Goal: Task Accomplishment & Management: Manage account settings

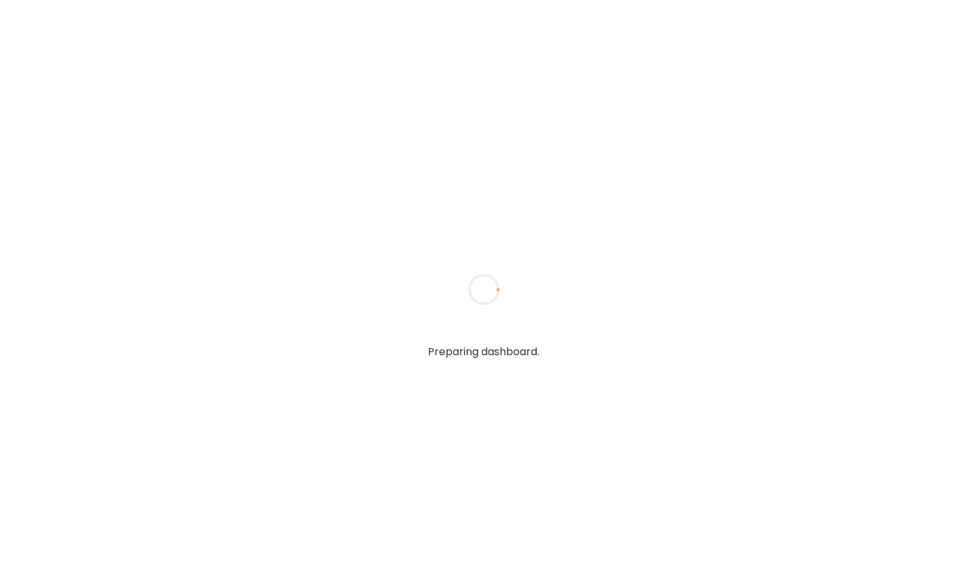
type input "**********"
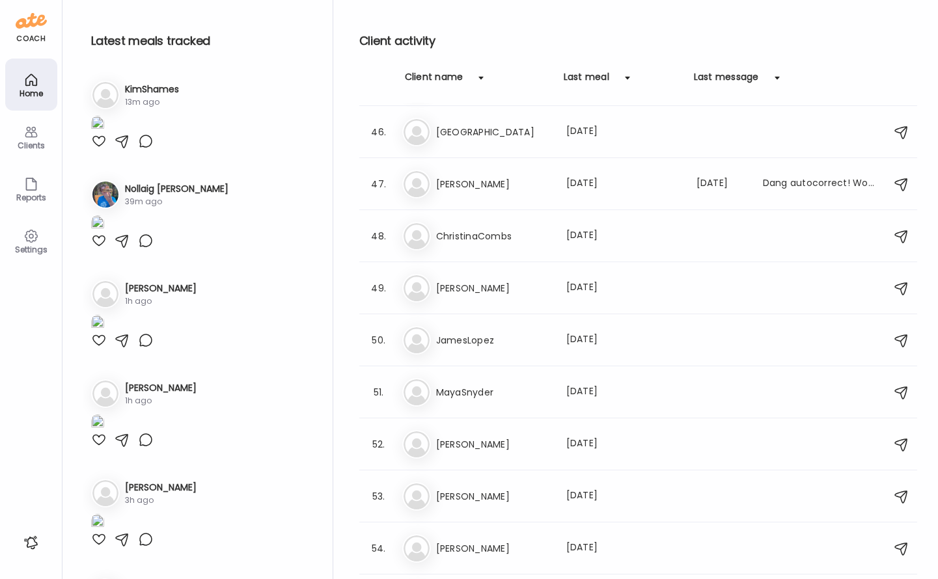
scroll to position [3058, 0]
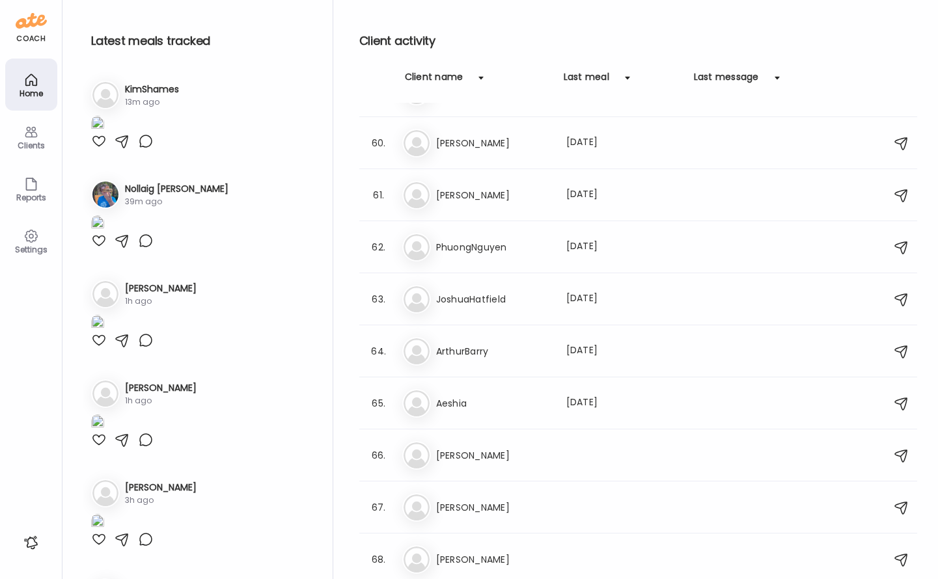
type input "**********"
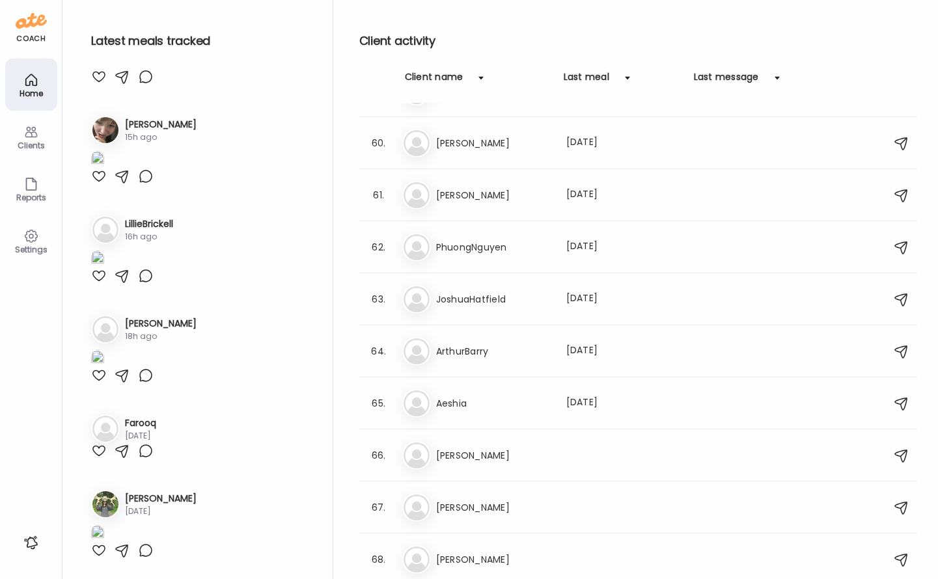
scroll to position [0, 0]
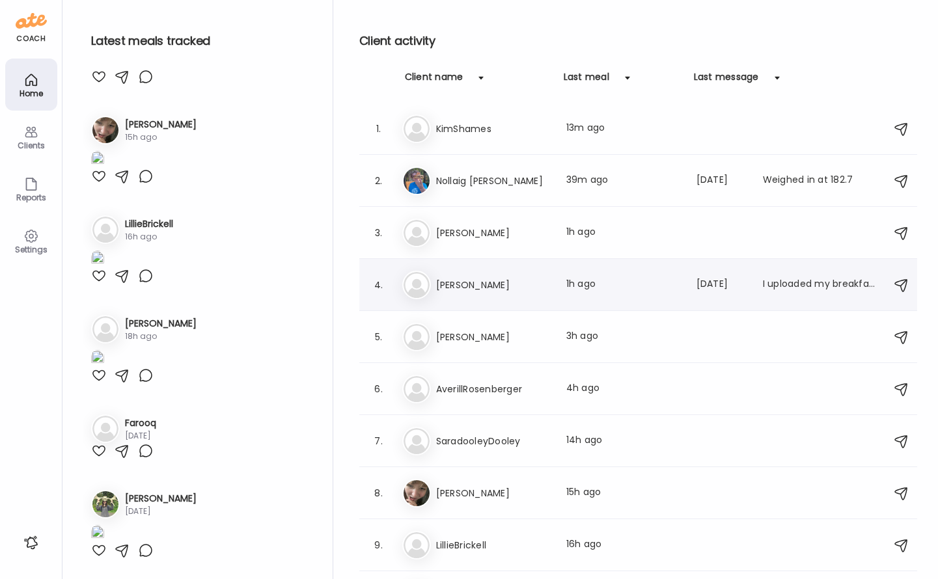
click at [608, 277] on div "Last meal: 1h ago" at bounding box center [623, 285] width 115 height 16
click at [501, 277] on div at bounding box center [469, 289] width 62 height 62
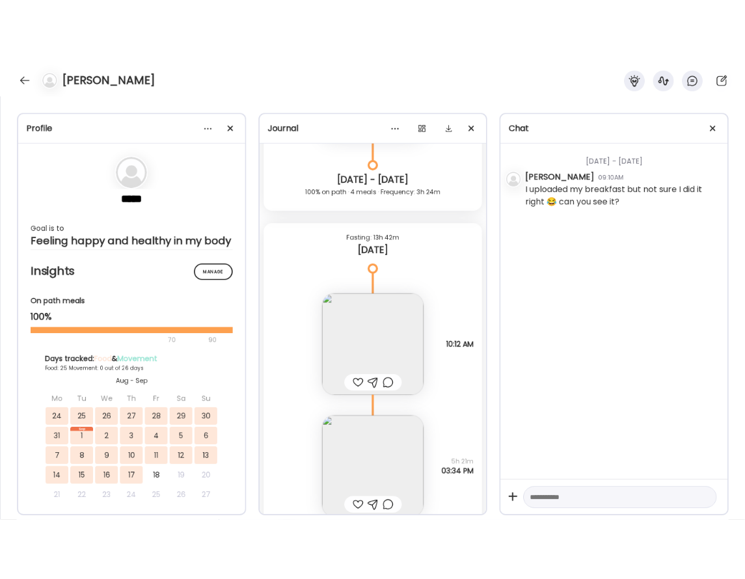
scroll to position [23053, 0]
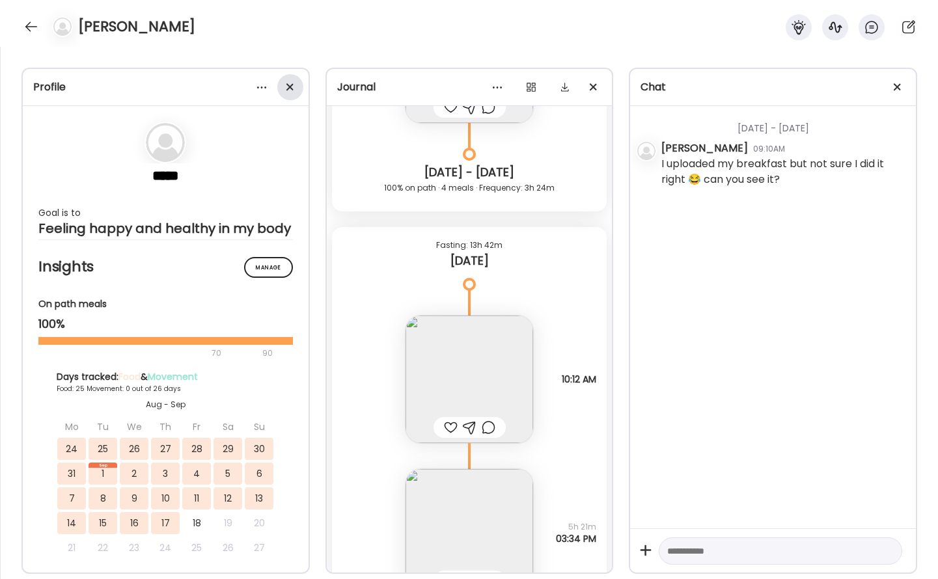
click at [297, 91] on div at bounding box center [290, 87] width 26 height 26
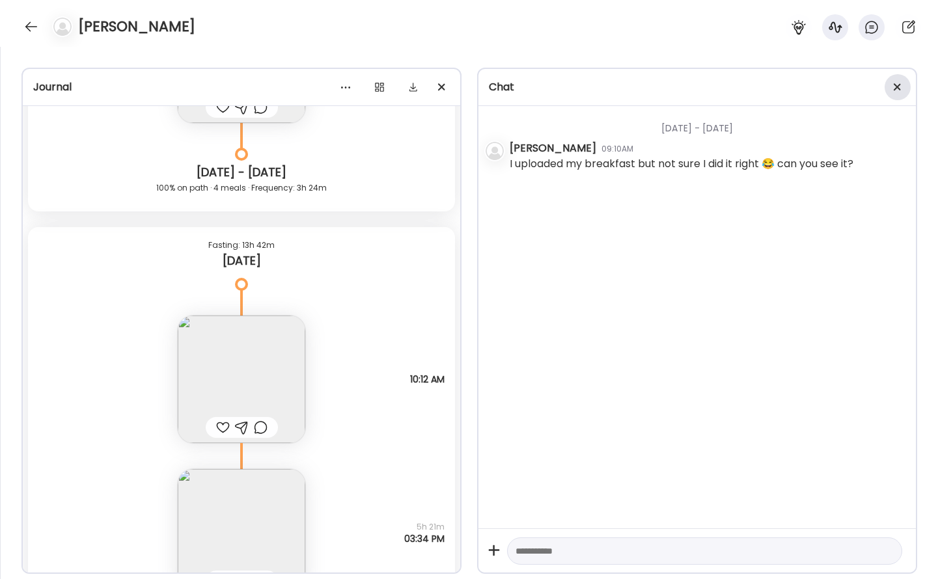
click at [893, 94] on div at bounding box center [898, 87] width 26 height 26
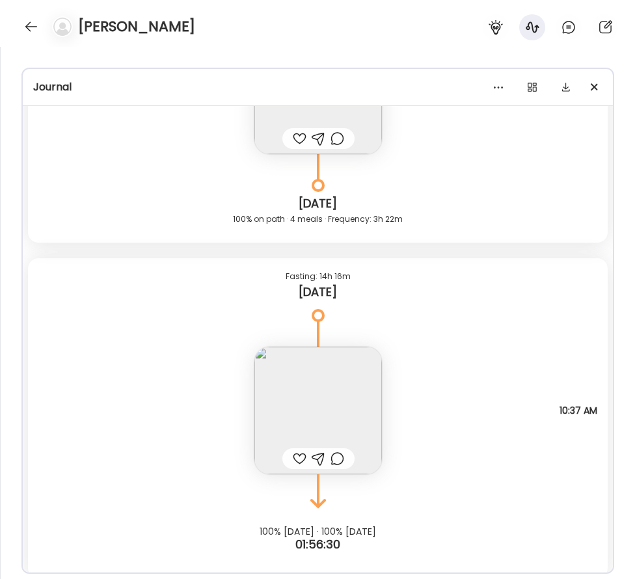
scroll to position [23814, 0]
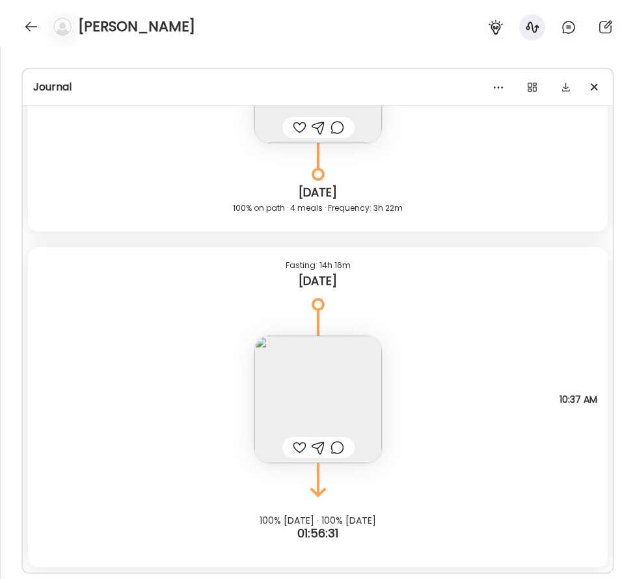
click at [314, 370] on img at bounding box center [319, 400] width 128 height 128
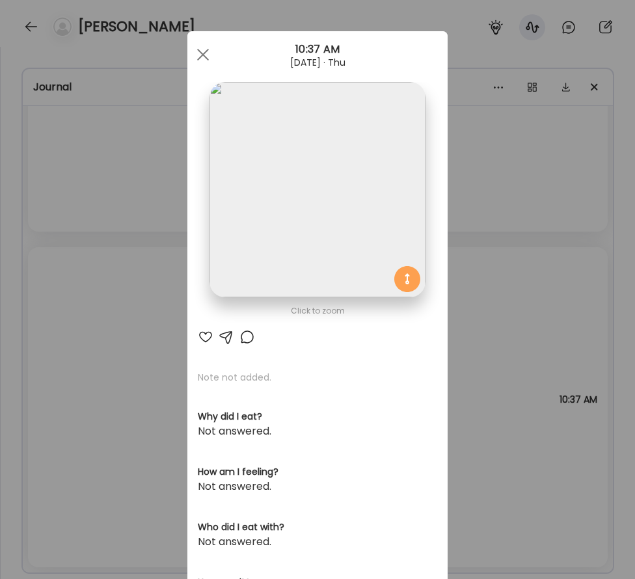
click at [306, 232] on img at bounding box center [317, 189] width 215 height 215
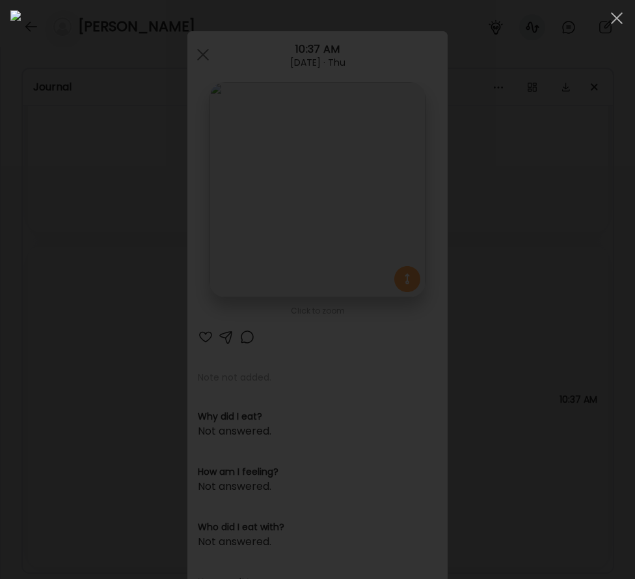
click at [27, 239] on div at bounding box center [317, 289] width 615 height 559
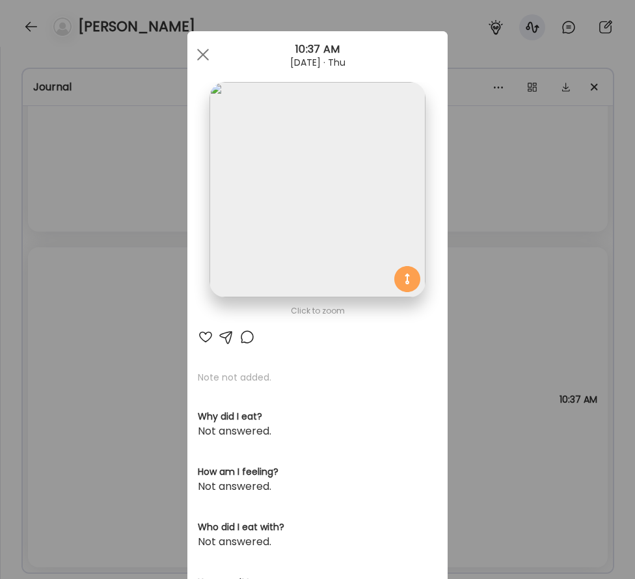
click at [88, 232] on div "Ate Coach Dashboard Wahoo! It’s official Take a moment to set up your Coach Pro…" at bounding box center [317, 289] width 635 height 579
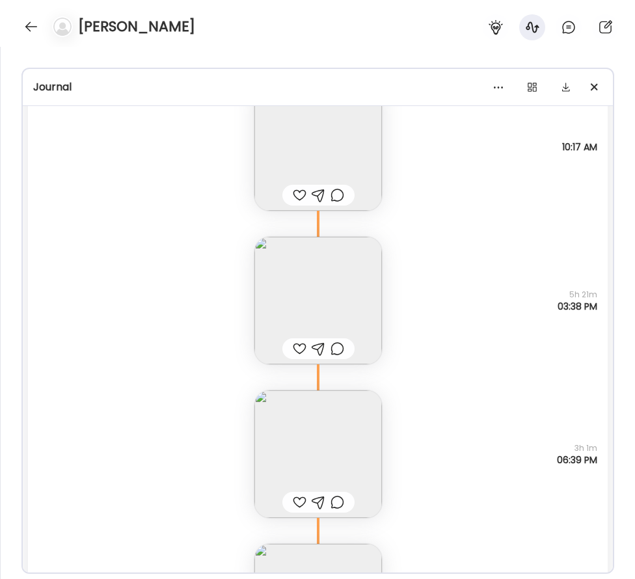
scroll to position [22504, 0]
click at [309, 415] on img at bounding box center [319, 455] width 128 height 128
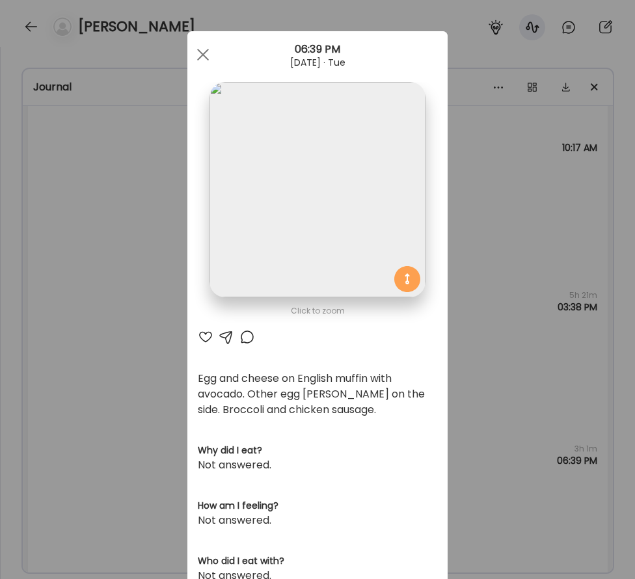
click at [317, 252] on img at bounding box center [317, 189] width 215 height 215
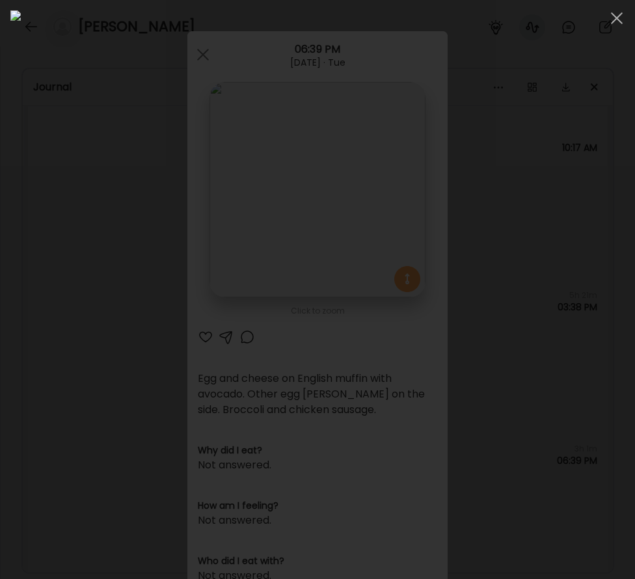
click at [15, 210] on div at bounding box center [317, 289] width 615 height 559
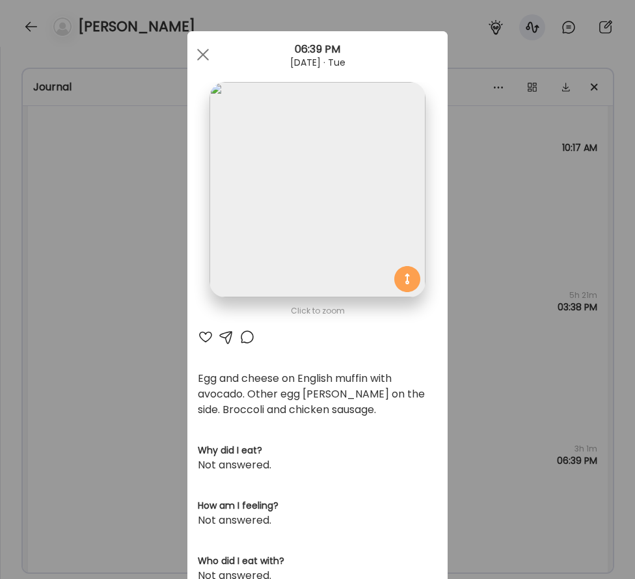
click at [62, 243] on div "Ate Coach Dashboard Wahoo! It’s official Take a moment to set up your Coach Pro…" at bounding box center [317, 289] width 635 height 579
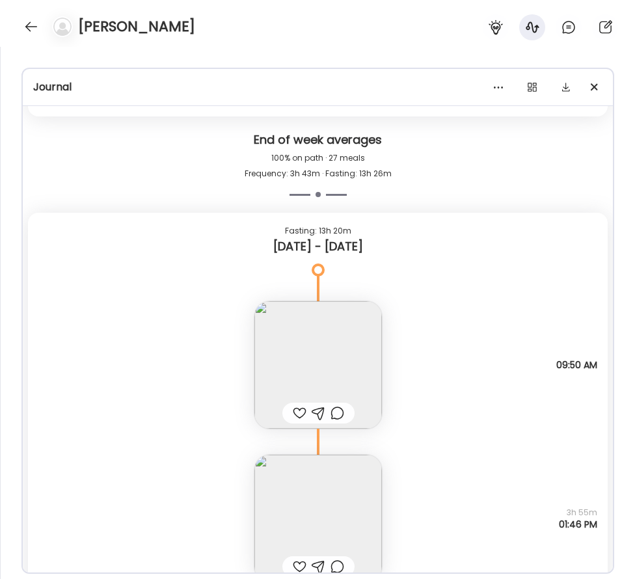
scroll to position [21892, 0]
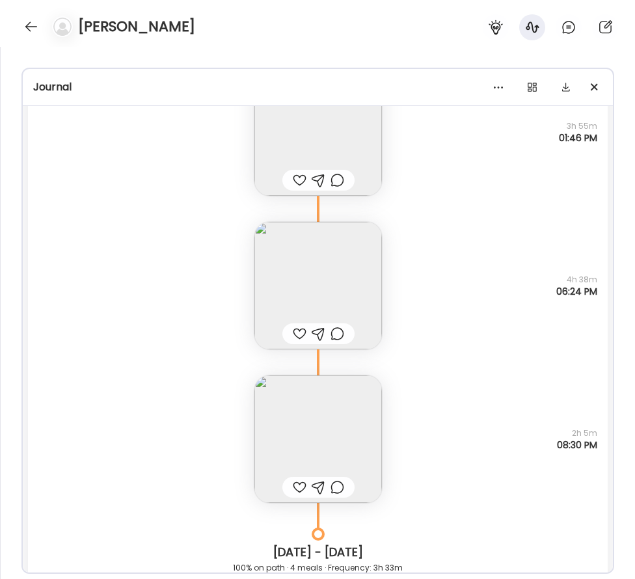
click at [338, 269] on img at bounding box center [319, 286] width 128 height 128
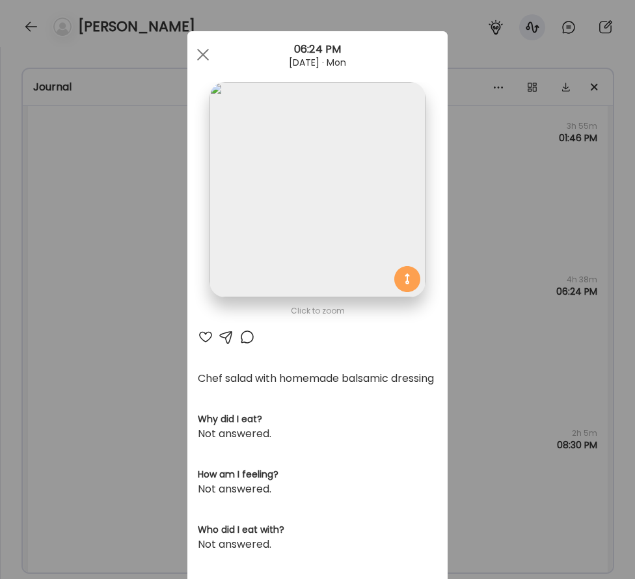
click at [284, 195] on img at bounding box center [317, 189] width 215 height 215
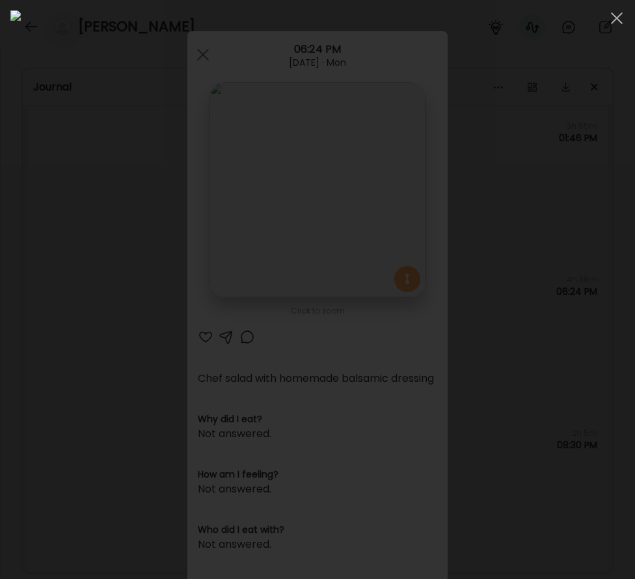
click at [12, 242] on div at bounding box center [317, 289] width 615 height 559
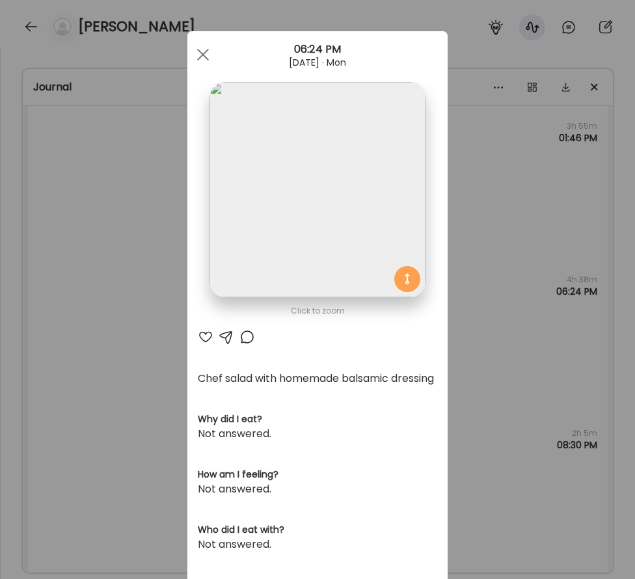
click at [72, 238] on div "Ate Coach Dashboard Wahoo! It’s official Take a moment to set up your Coach Pro…" at bounding box center [317, 289] width 635 height 579
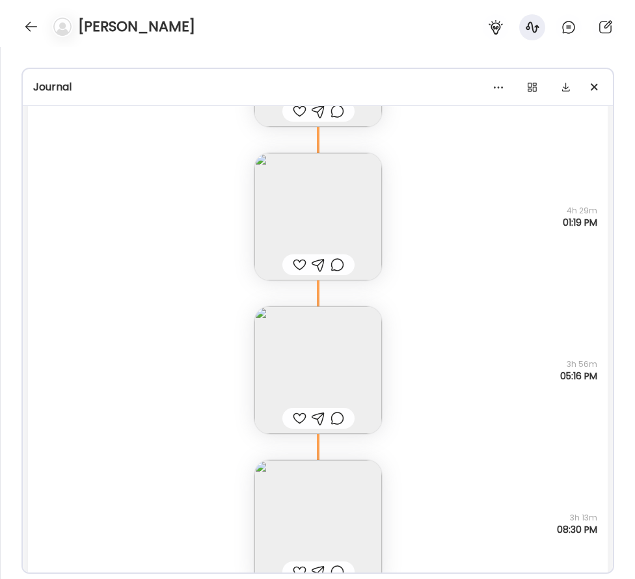
scroll to position [20916, 0]
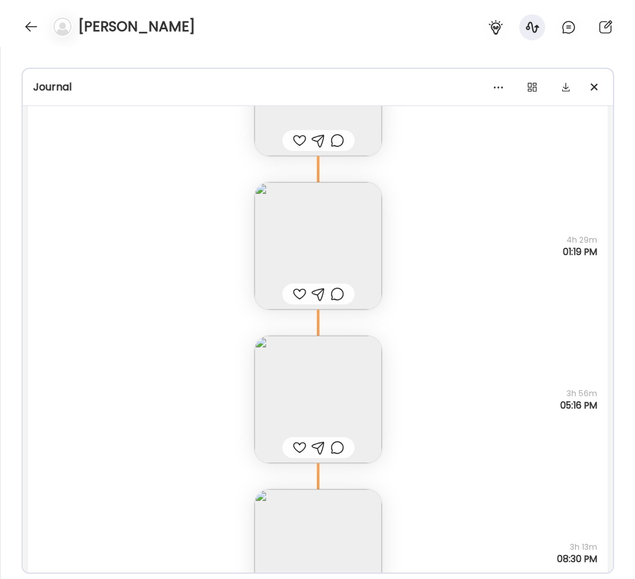
click at [328, 391] on img at bounding box center [319, 400] width 128 height 128
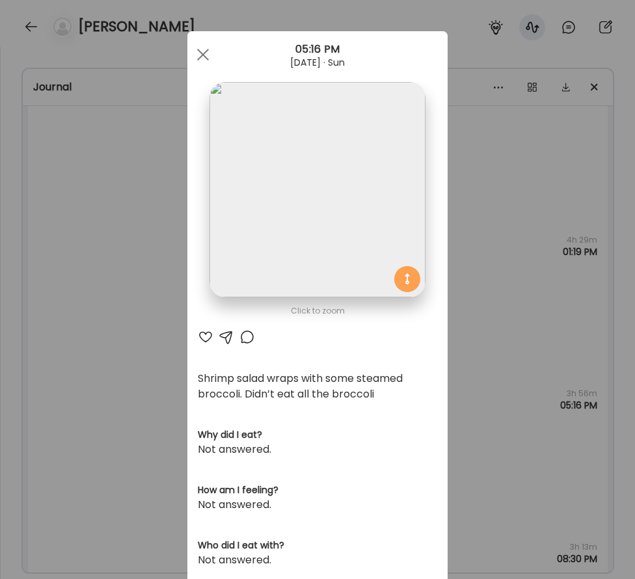
click at [324, 238] on img at bounding box center [317, 189] width 215 height 215
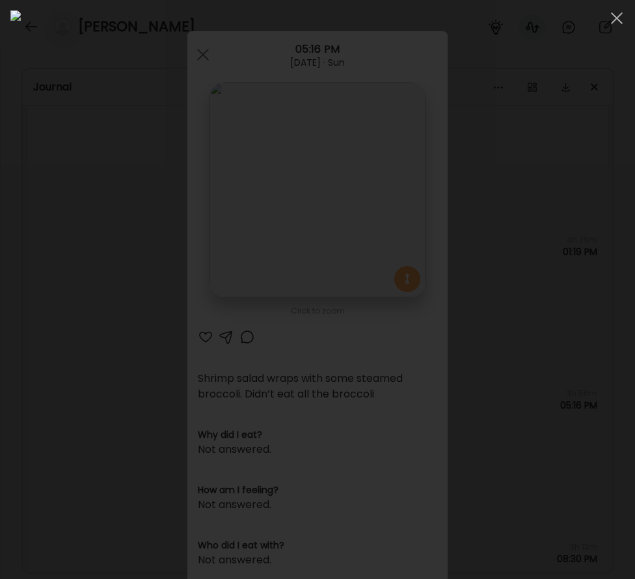
click at [20, 131] on div at bounding box center [317, 289] width 615 height 559
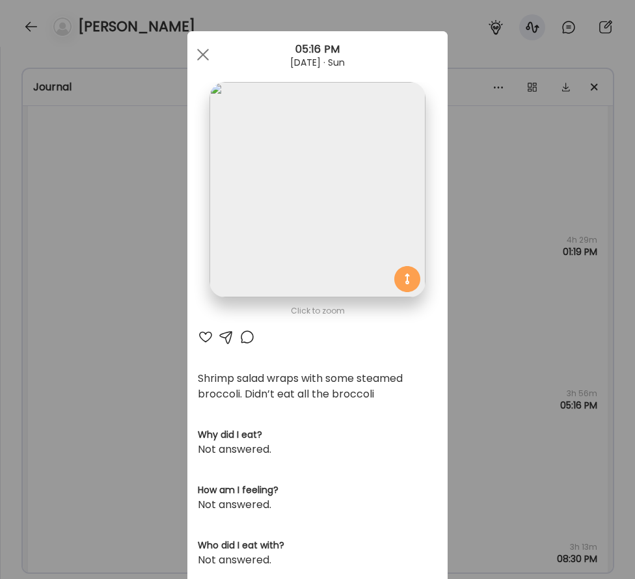
click at [65, 331] on div "Ate Coach Dashboard Wahoo! It’s official Take a moment to set up your Coach Pro…" at bounding box center [317, 289] width 635 height 579
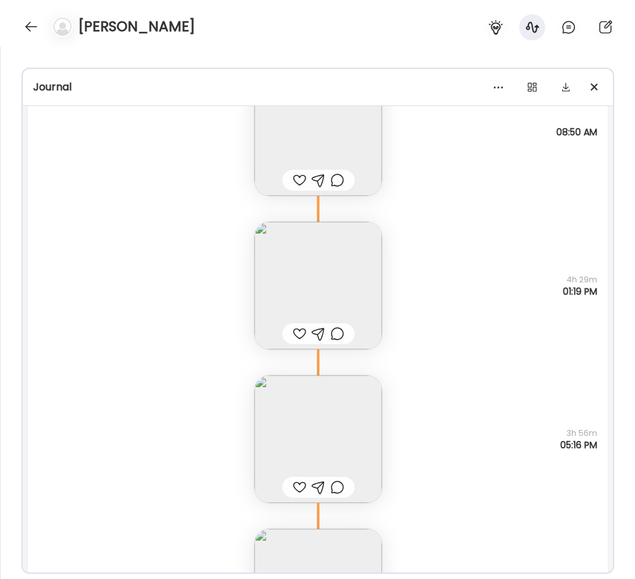
scroll to position [21026, 0]
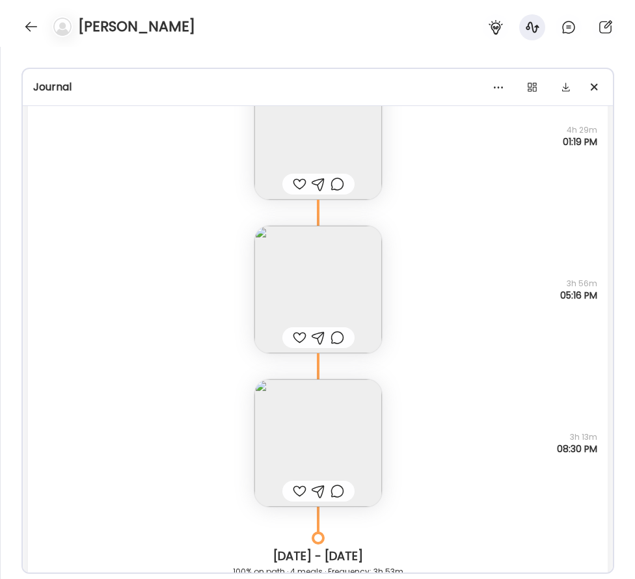
click at [302, 276] on img at bounding box center [319, 290] width 128 height 128
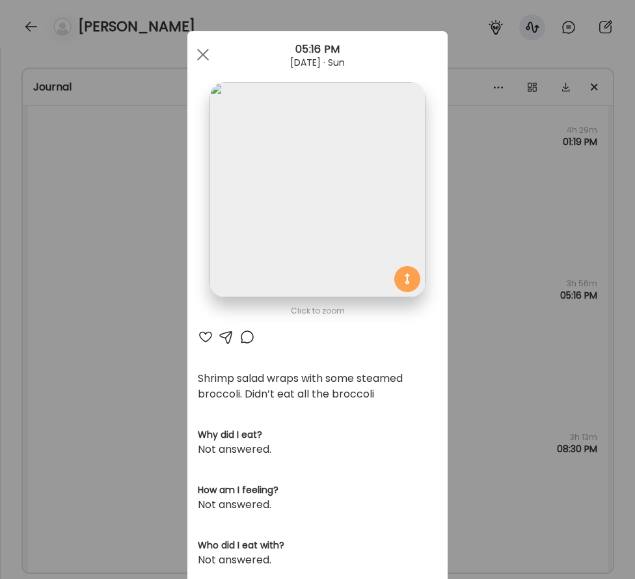
click at [301, 255] on img at bounding box center [317, 189] width 215 height 215
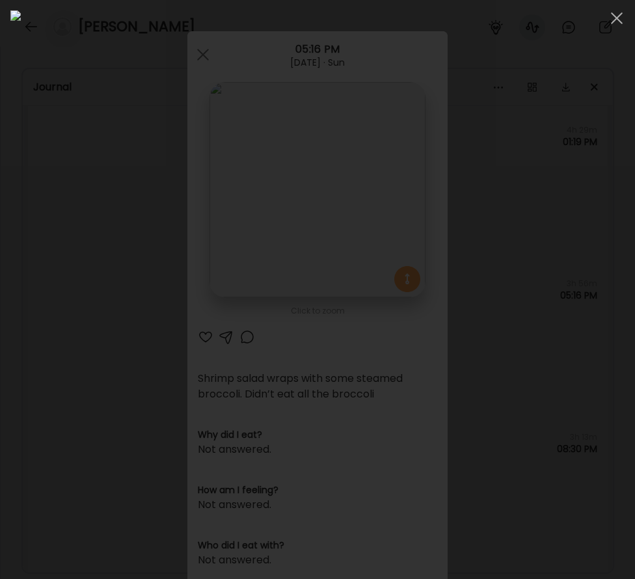
click at [23, 339] on div at bounding box center [317, 289] width 615 height 559
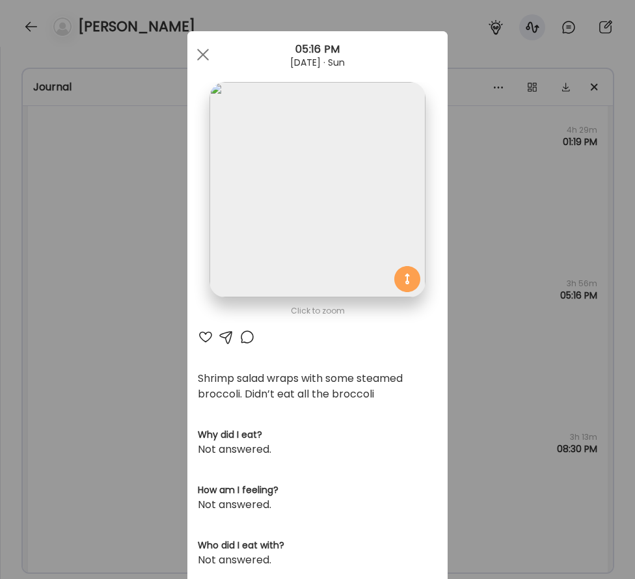
click at [161, 405] on div "Ate Coach Dashboard Wahoo! It’s official Take a moment to set up your Coach Pro…" at bounding box center [317, 289] width 635 height 579
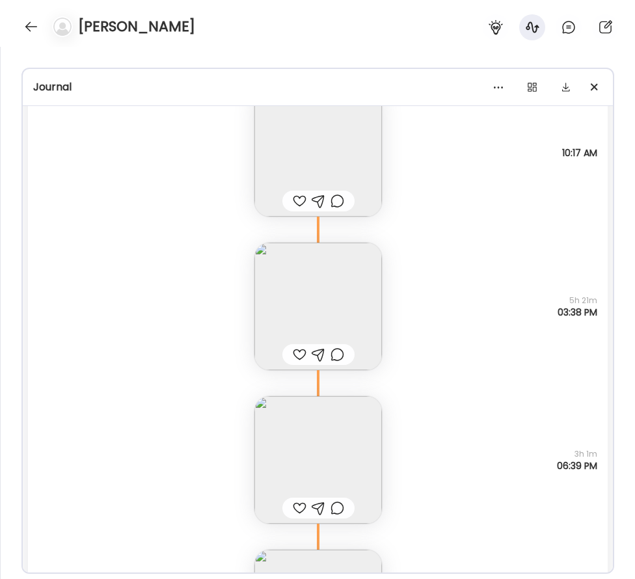
scroll to position [22562, 0]
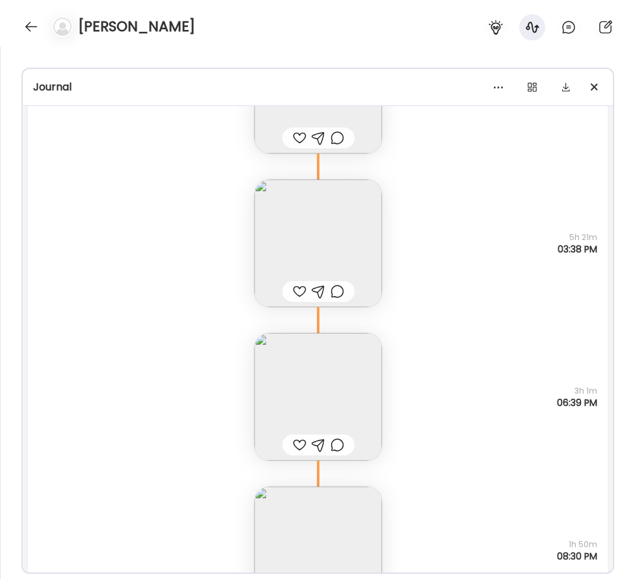
click at [326, 378] on img at bounding box center [319, 397] width 128 height 128
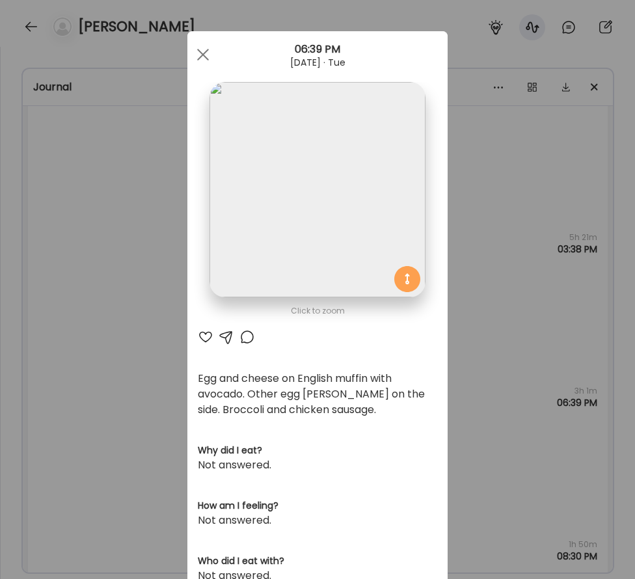
click at [309, 226] on img at bounding box center [317, 189] width 215 height 215
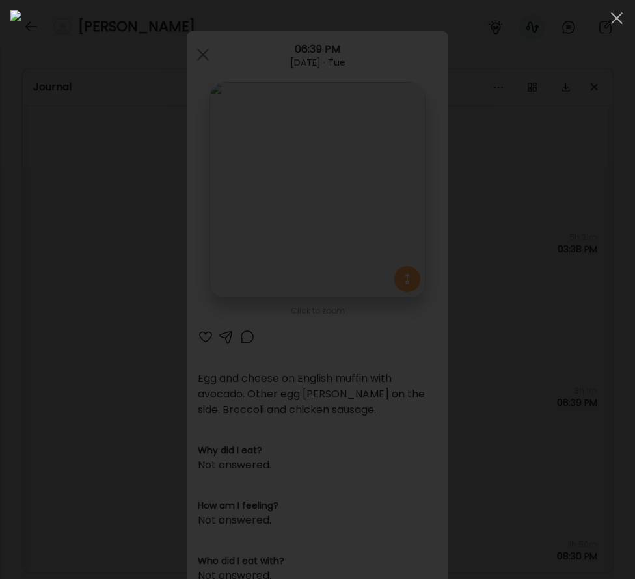
click at [16, 324] on div at bounding box center [317, 289] width 615 height 559
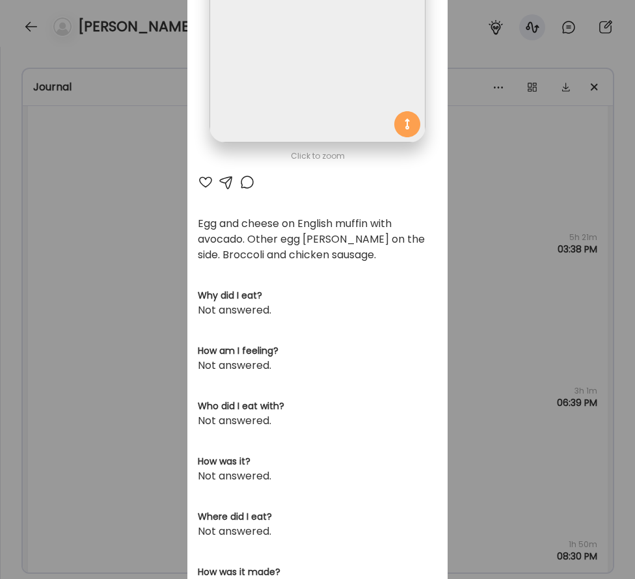
scroll to position [173, 0]
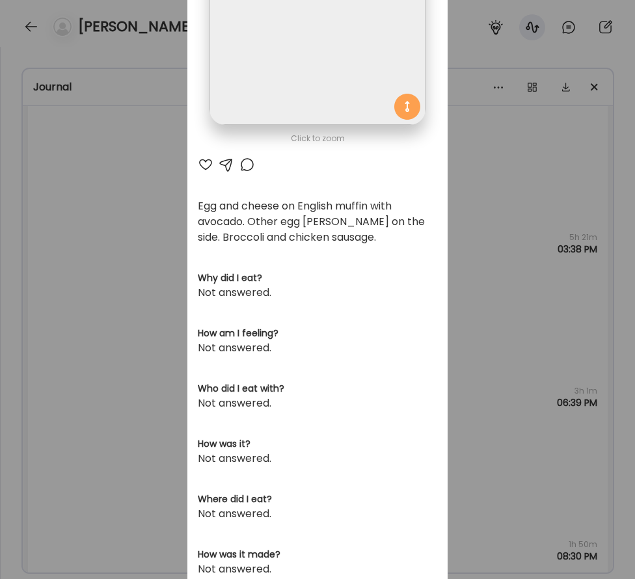
click at [153, 404] on div "Ate Coach Dashboard Wahoo! It’s official Take a moment to set up your Coach Pro…" at bounding box center [317, 289] width 635 height 579
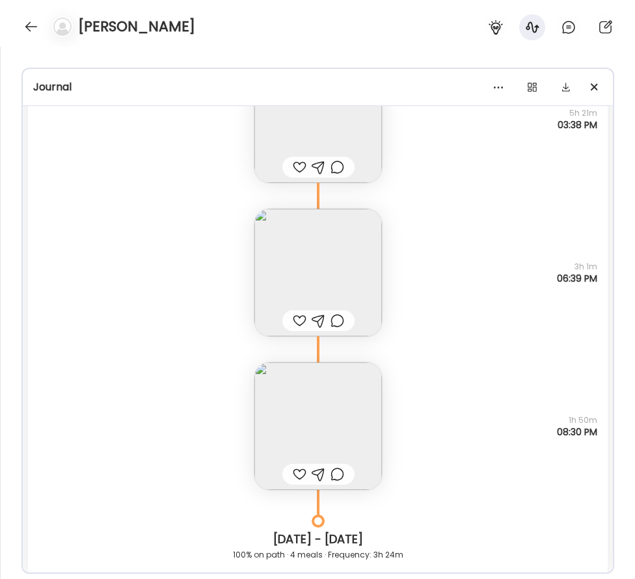
scroll to position [22716, 0]
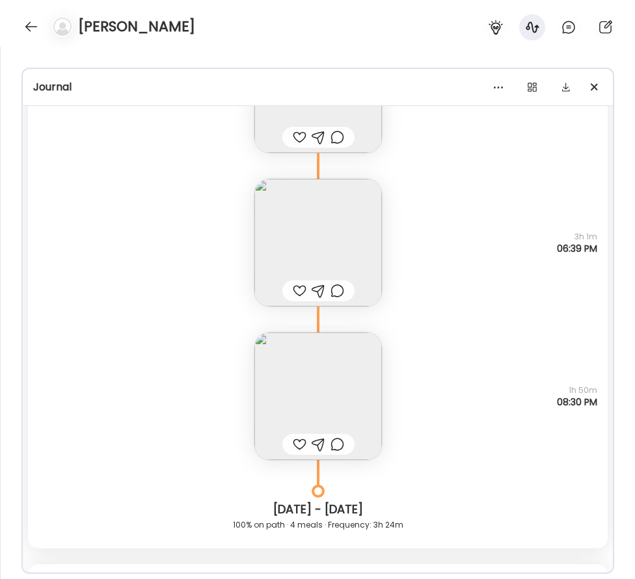
click at [301, 369] on img at bounding box center [319, 397] width 128 height 128
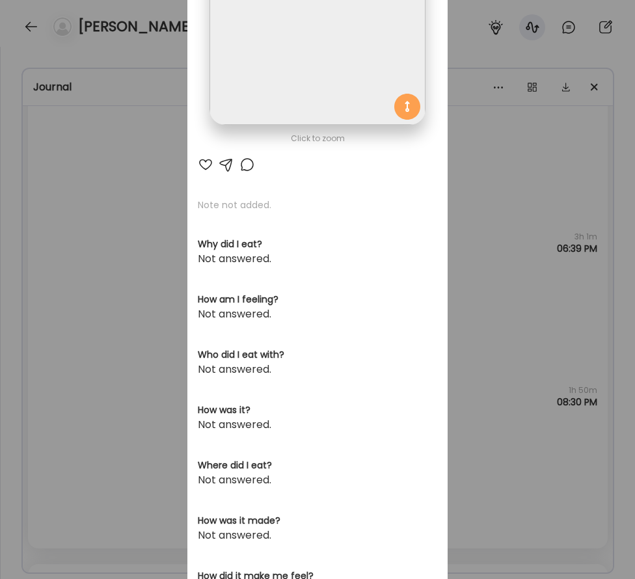
click at [308, 119] on img at bounding box center [317, 17] width 215 height 215
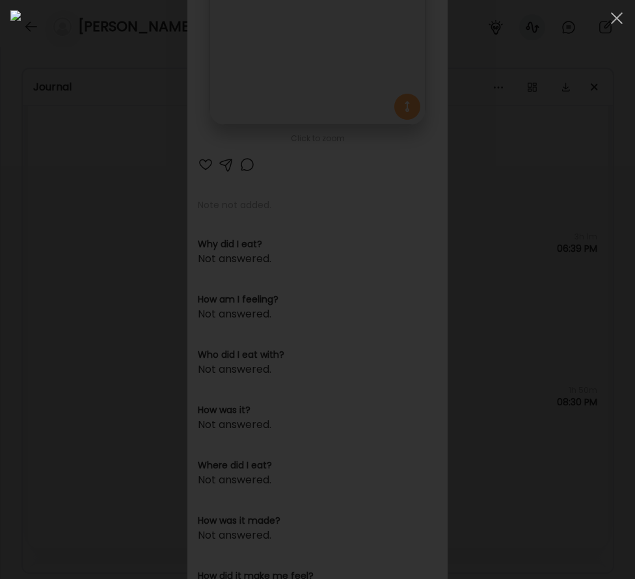
click at [19, 255] on div at bounding box center [317, 289] width 615 height 559
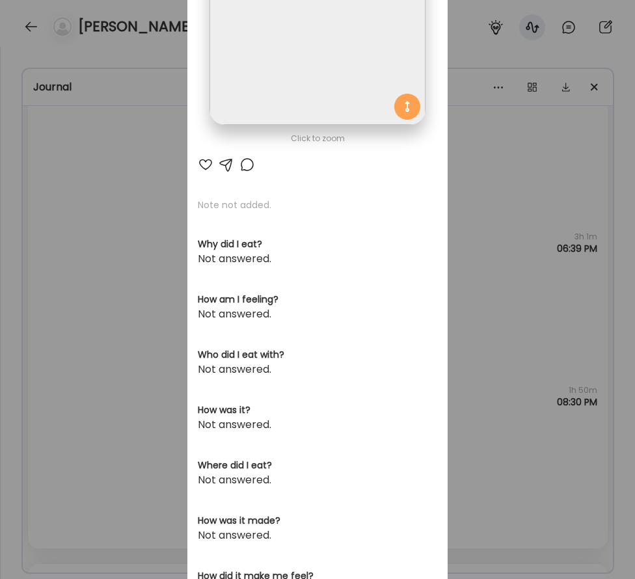
click at [127, 365] on div "Ate Coach Dashboard Wahoo! It’s official Take a moment to set up your Coach Pro…" at bounding box center [317, 289] width 635 height 579
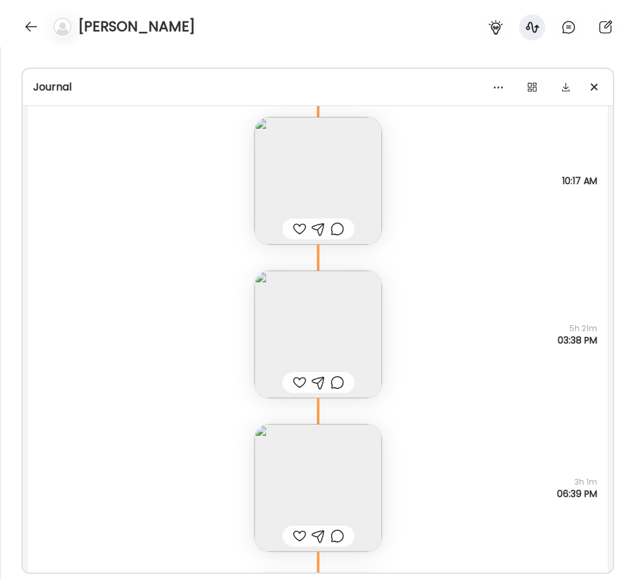
scroll to position [22469, 0]
click at [280, 470] on img at bounding box center [319, 490] width 128 height 128
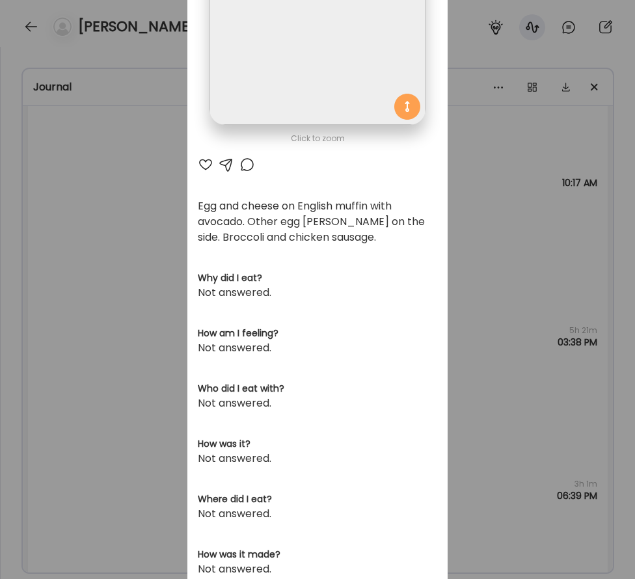
click at [313, 81] on img at bounding box center [317, 17] width 215 height 215
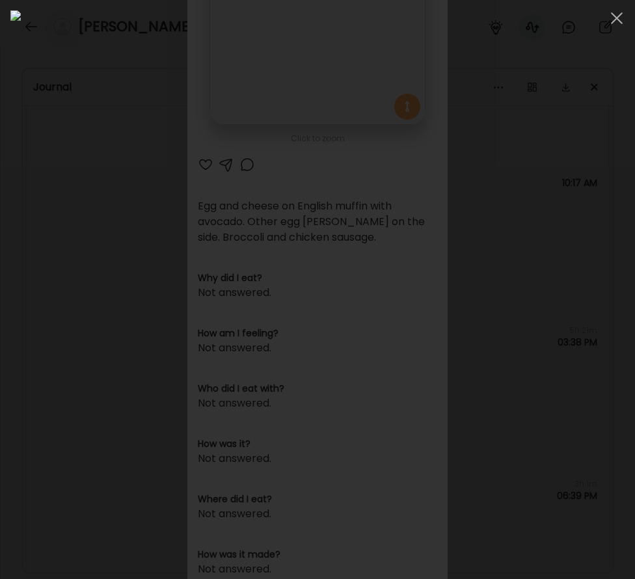
click at [17, 131] on div at bounding box center [317, 289] width 615 height 559
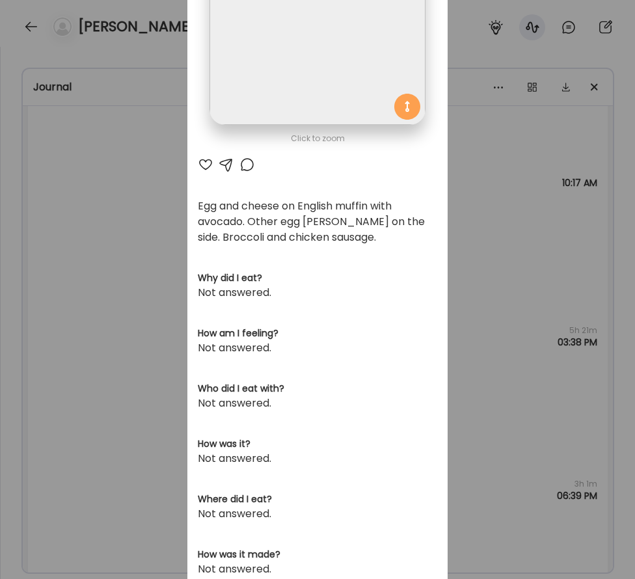
click at [82, 206] on div "Ate Coach Dashboard Wahoo! It’s official Take a moment to set up your Coach Pro…" at bounding box center [317, 289] width 635 height 579
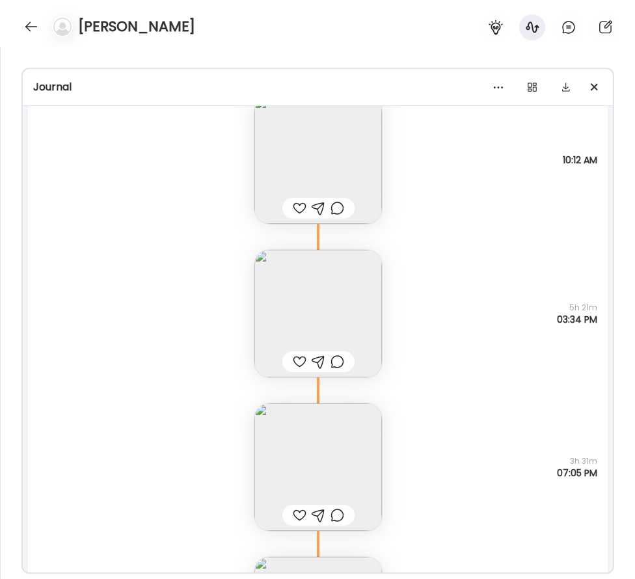
scroll to position [23273, 0]
click at [318, 445] on img at bounding box center [319, 467] width 128 height 128
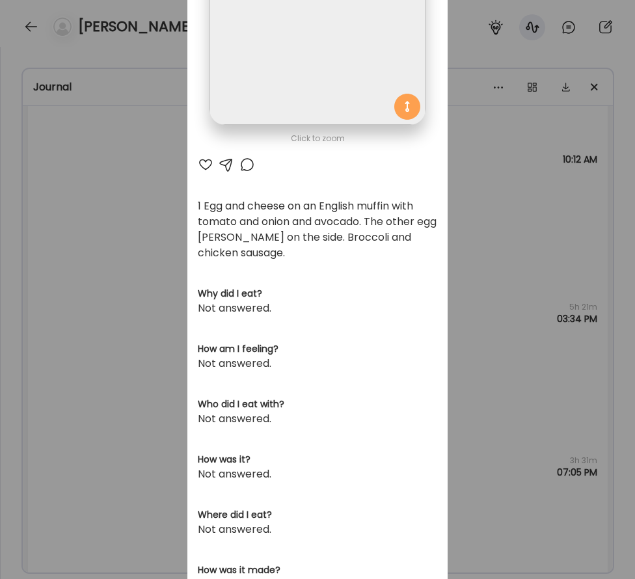
scroll to position [49, 0]
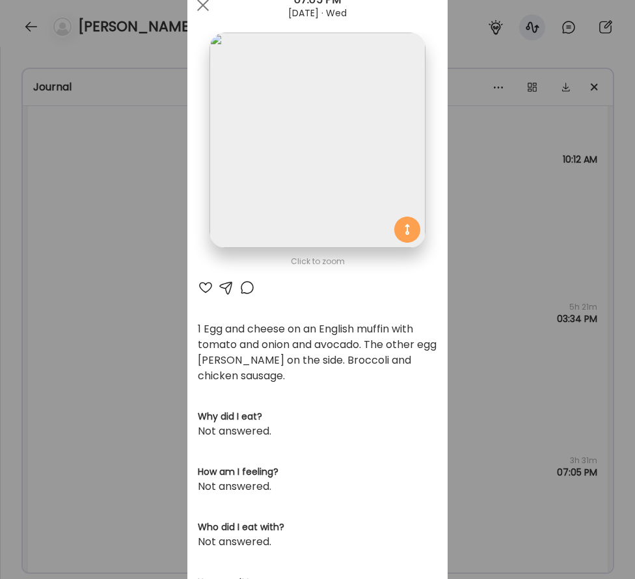
click at [313, 220] on img at bounding box center [317, 140] width 215 height 215
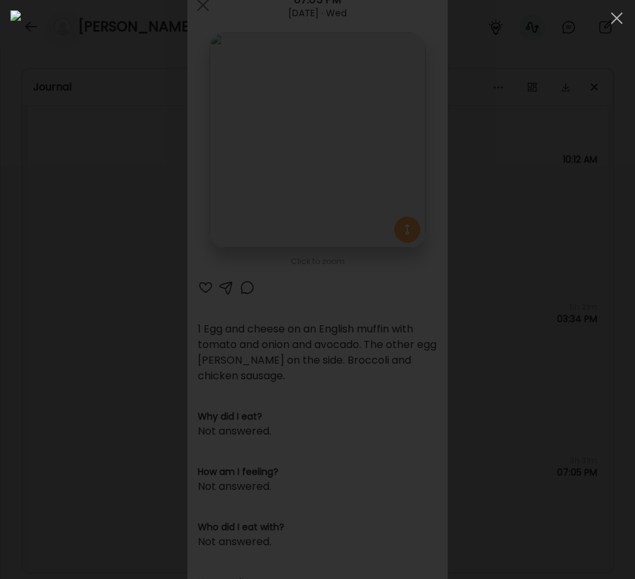
click at [21, 255] on div at bounding box center [317, 289] width 615 height 559
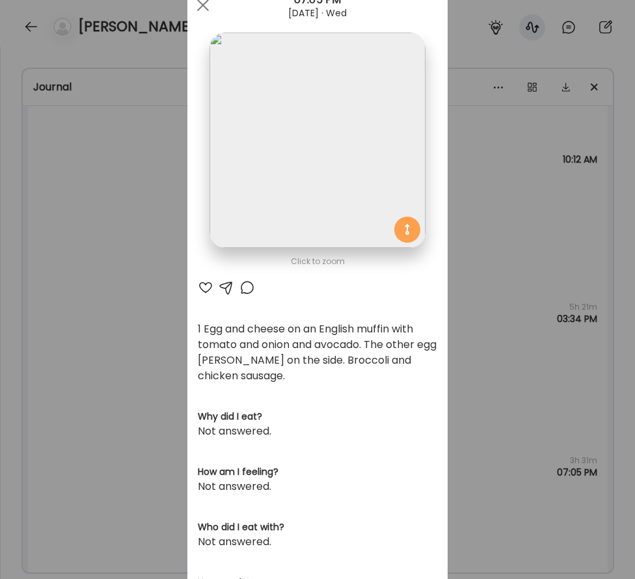
click at [154, 359] on div "Ate Coach Dashboard Wahoo! It’s official Take a moment to set up your Coach Pro…" at bounding box center [317, 289] width 635 height 579
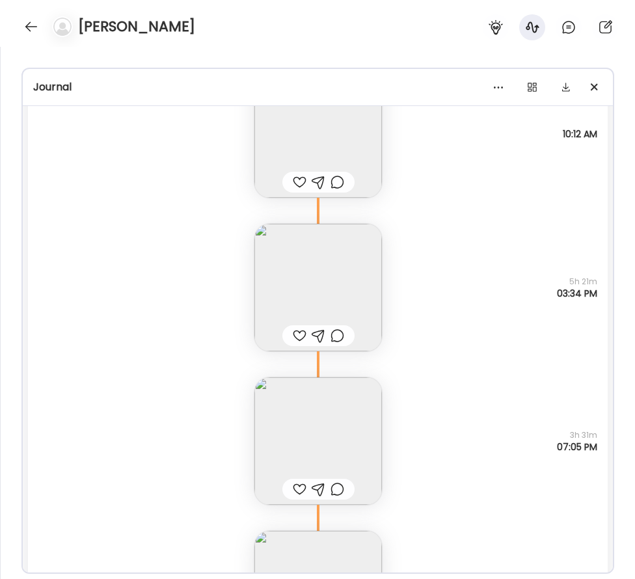
scroll to position [23298, 0]
click at [346, 294] on img at bounding box center [319, 289] width 128 height 128
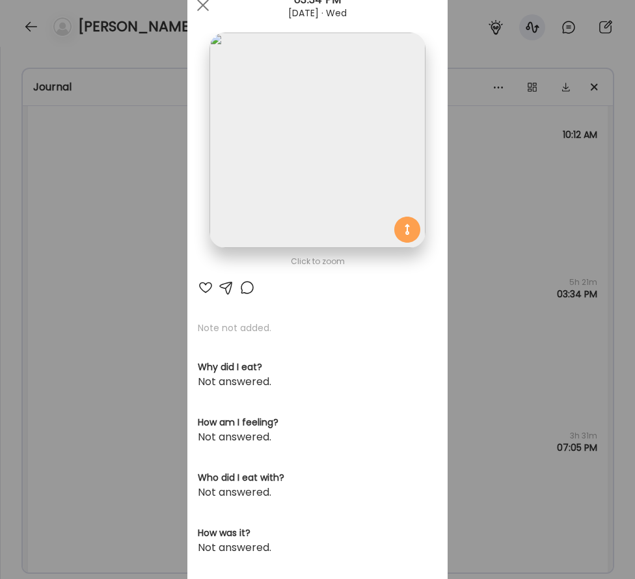
click at [174, 246] on div "Ate Coach Dashboard Wahoo! It’s official Take a moment to set up your Coach Pro…" at bounding box center [317, 289] width 635 height 579
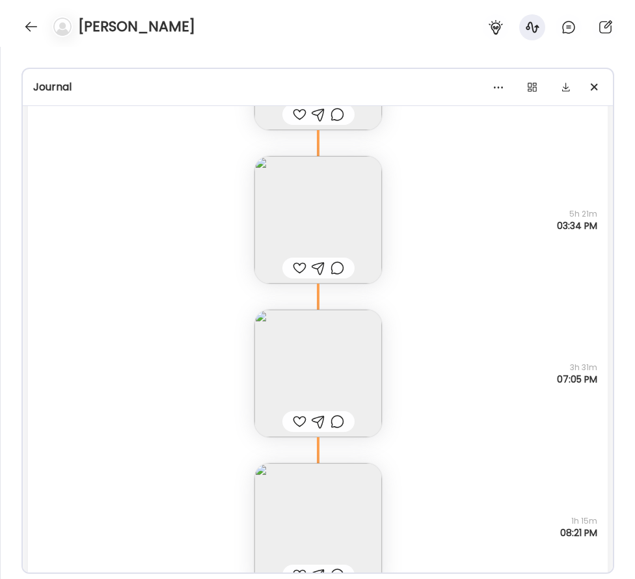
scroll to position [23367, 0]
click at [332, 348] on img at bounding box center [319, 373] width 128 height 128
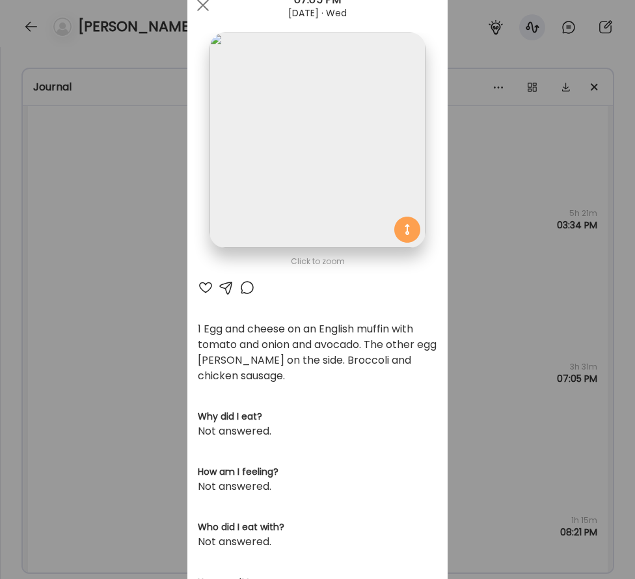
click at [330, 213] on img at bounding box center [317, 140] width 215 height 215
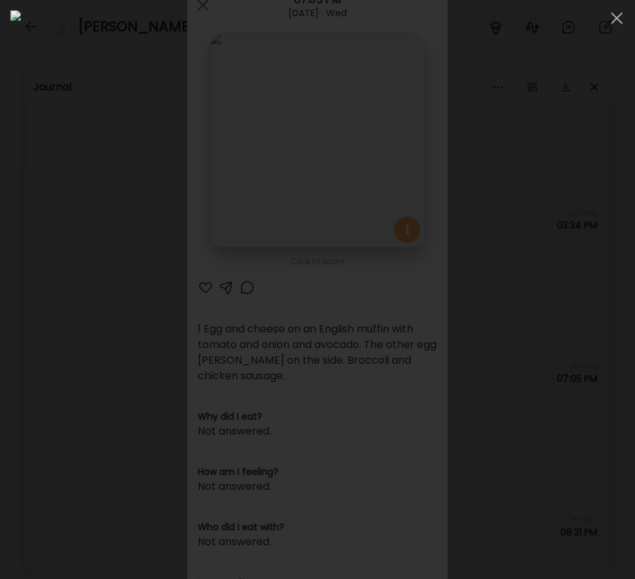
click at [23, 292] on div at bounding box center [317, 289] width 615 height 559
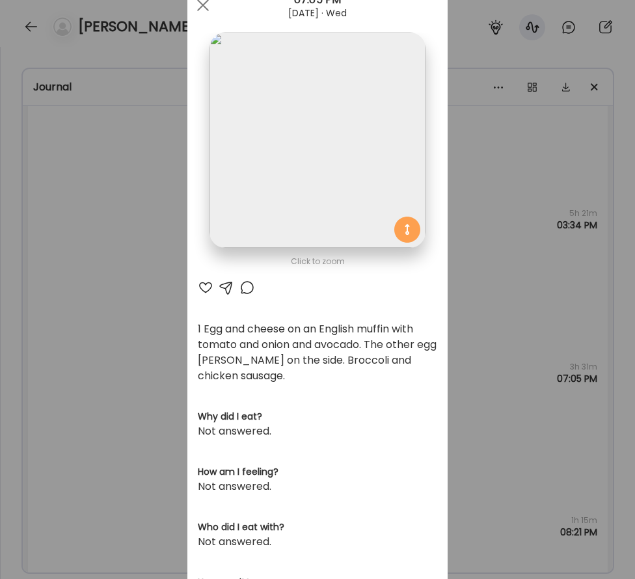
click at [39, 291] on div "Ate Coach Dashboard Wahoo! It’s official Take a moment to set up your Coach Pro…" at bounding box center [317, 289] width 635 height 579
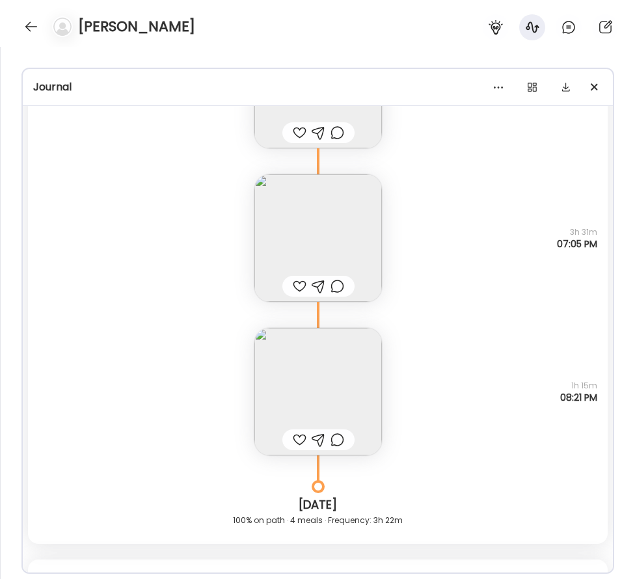
scroll to position [23504, 0]
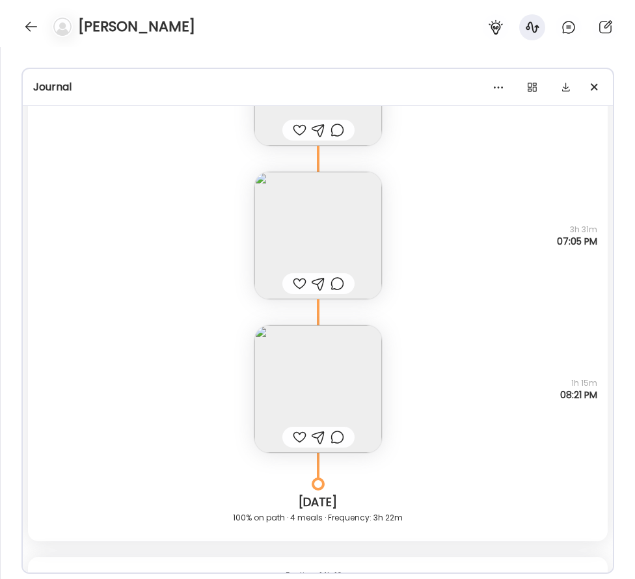
click at [281, 372] on img at bounding box center [319, 389] width 128 height 128
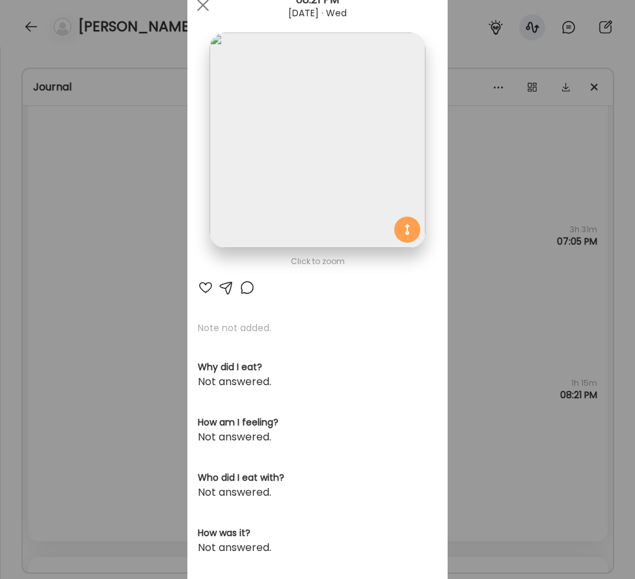
click at [88, 268] on div "Ate Coach Dashboard Wahoo! It’s official Take a moment to set up your Coach Pro…" at bounding box center [317, 289] width 635 height 579
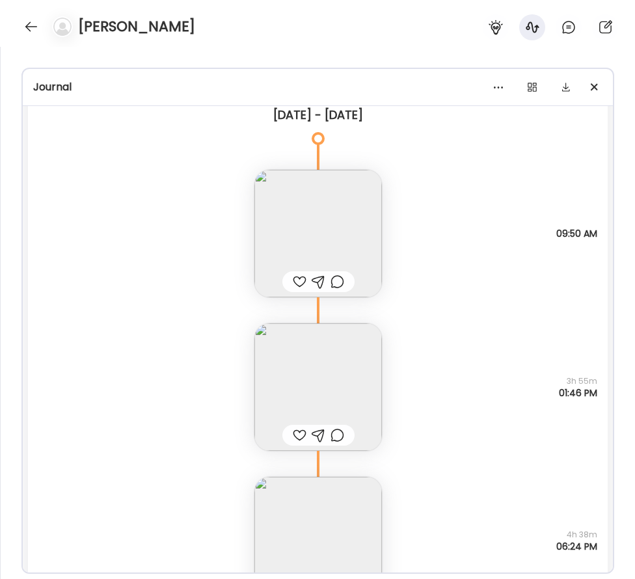
scroll to position [21639, 0]
click at [342, 359] on img at bounding box center [319, 385] width 128 height 128
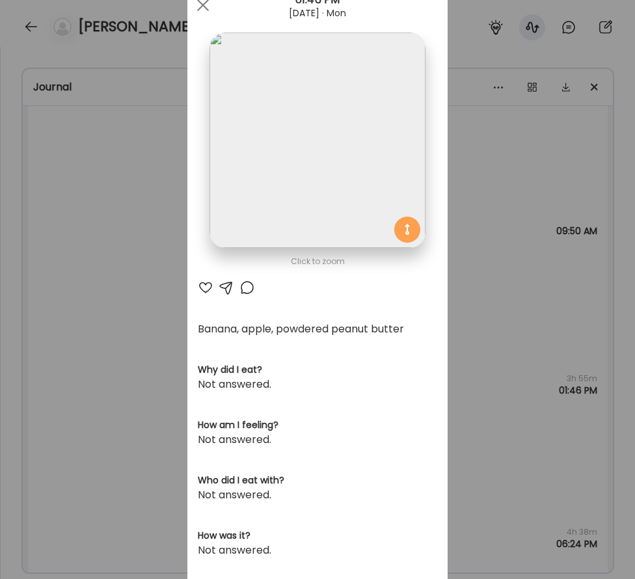
click at [499, 247] on div "Ate Coach Dashboard Wahoo! It’s official Take a moment to set up your Coach Pro…" at bounding box center [317, 289] width 635 height 579
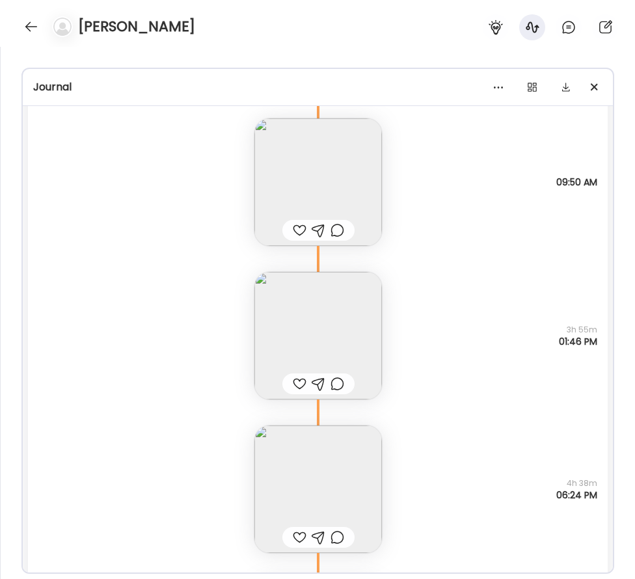
scroll to position [21670, 0]
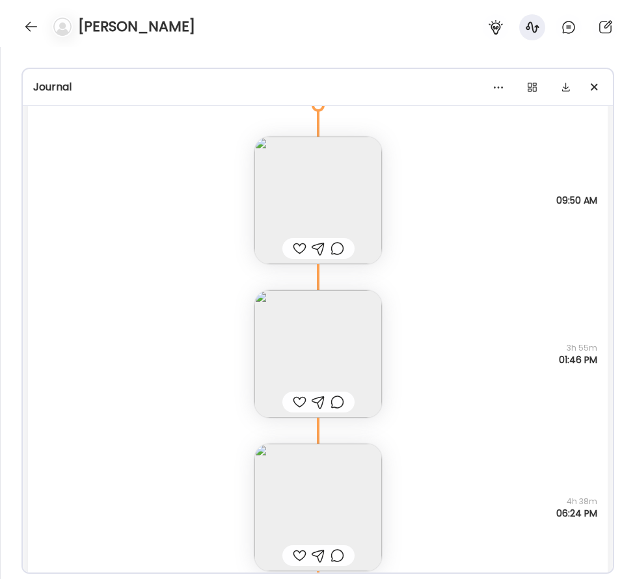
click at [286, 169] on img at bounding box center [319, 201] width 128 height 128
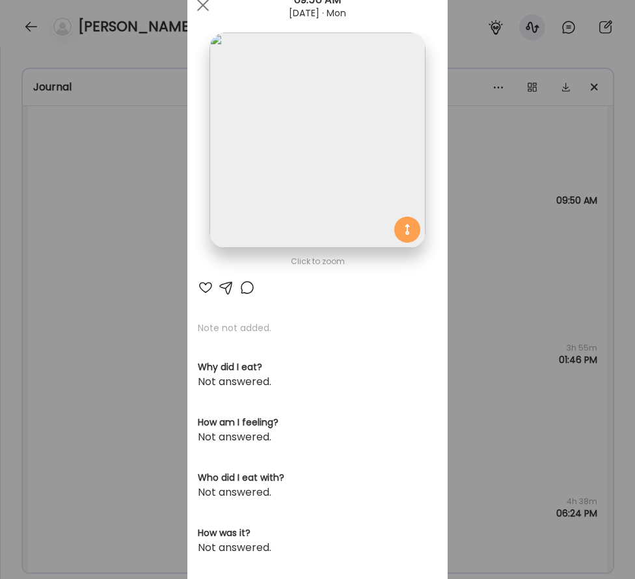
click at [248, 220] on img at bounding box center [317, 140] width 215 height 215
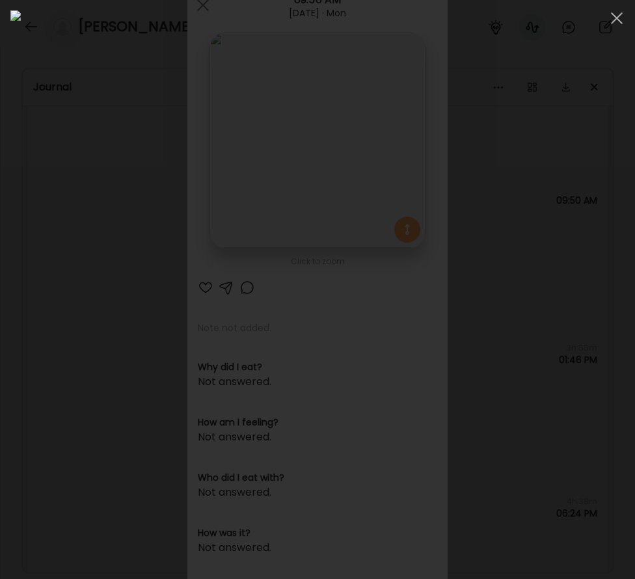
click at [27, 302] on div at bounding box center [317, 289] width 615 height 559
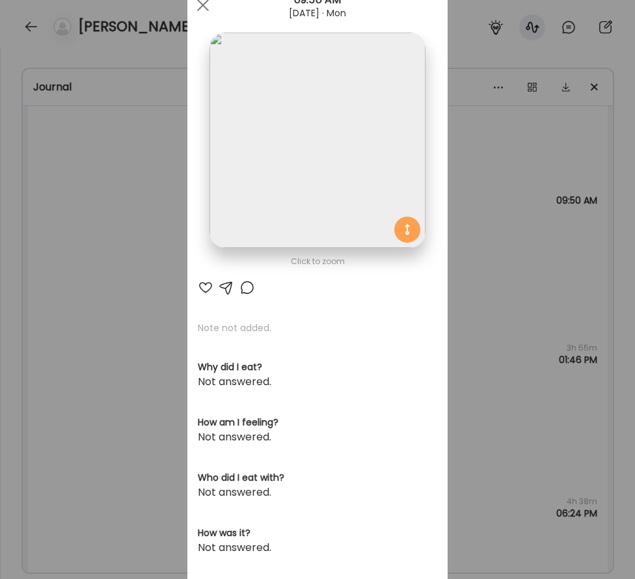
click at [135, 297] on div "Ate Coach Dashboard Wahoo! It’s official Take a moment to set up your Coach Pro…" at bounding box center [317, 289] width 635 height 579
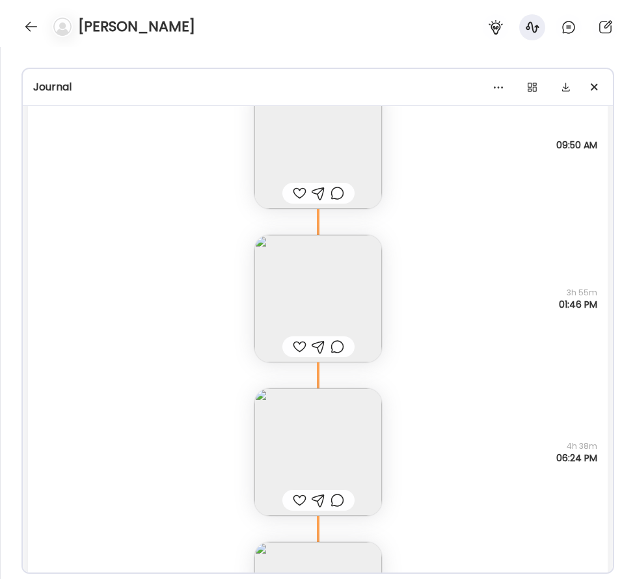
scroll to position [21726, 0]
click at [352, 465] on img at bounding box center [319, 452] width 128 height 128
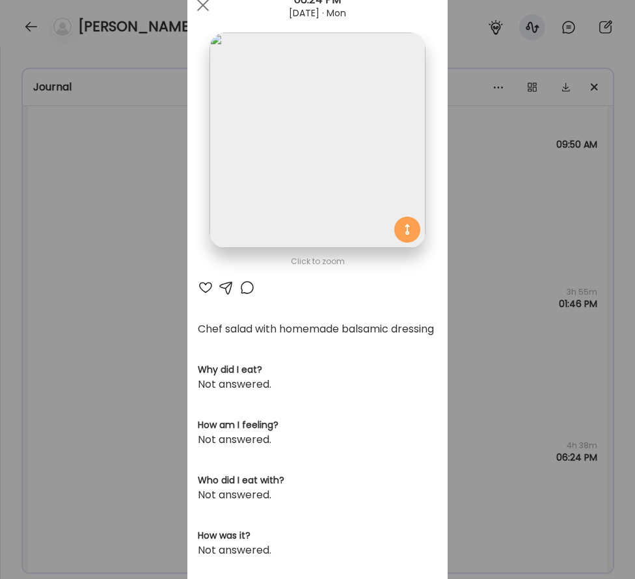
click at [161, 246] on div "Ate Coach Dashboard Wahoo! It’s official Take a moment to set up your Coach Pro…" at bounding box center [317, 289] width 635 height 579
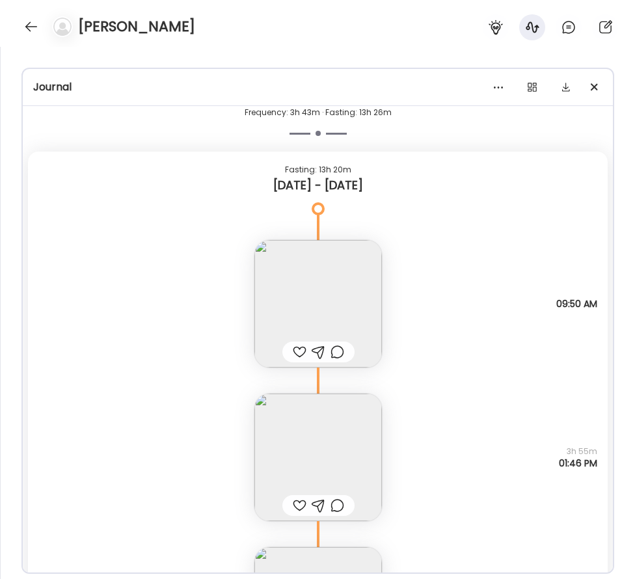
scroll to position [21565, 0]
click at [333, 296] on img at bounding box center [319, 306] width 128 height 128
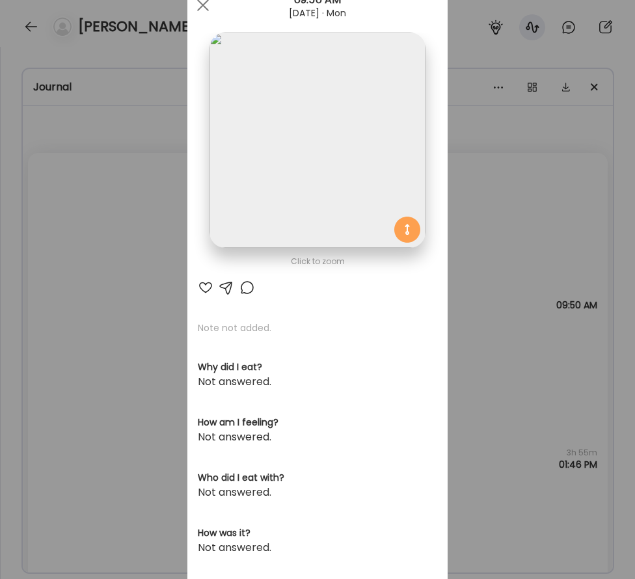
click at [303, 176] on img at bounding box center [317, 140] width 215 height 215
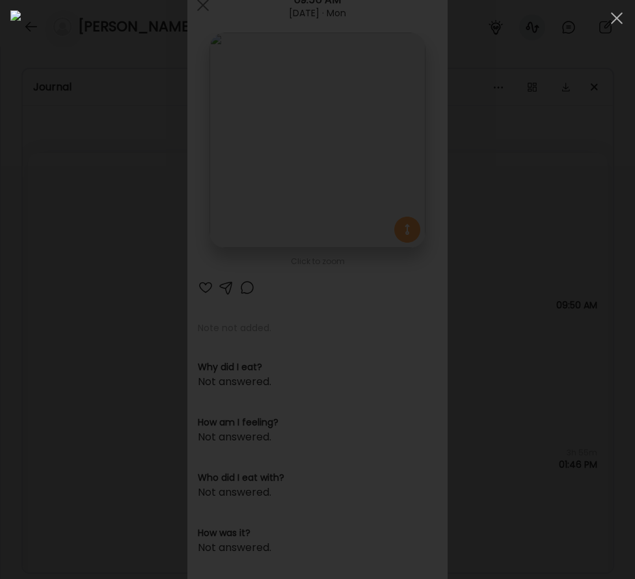
click at [19, 225] on div at bounding box center [317, 289] width 615 height 559
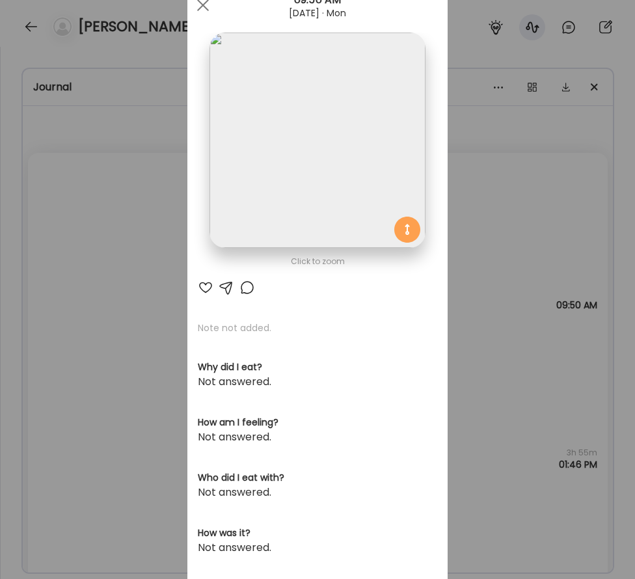
click at [163, 380] on div "Ate Coach Dashboard Wahoo! It’s official Take a moment to set up your Coach Pro…" at bounding box center [317, 289] width 635 height 579
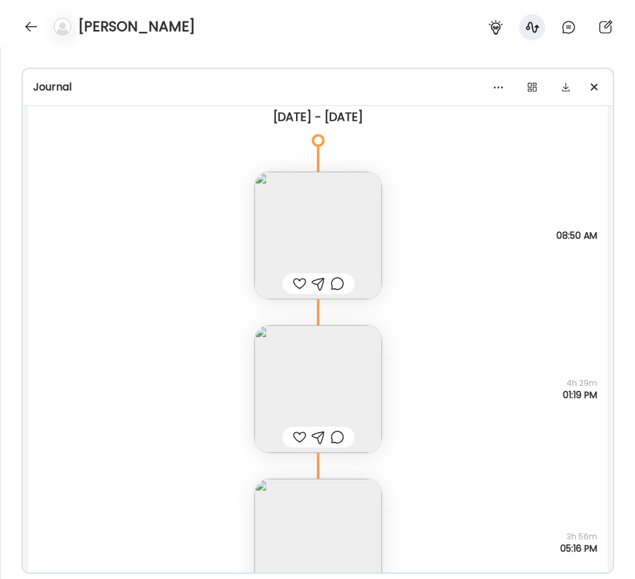
scroll to position [20959, 0]
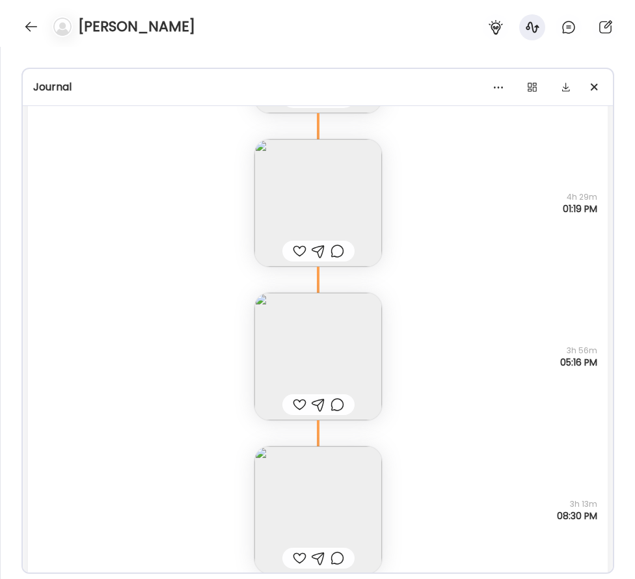
click at [330, 327] on img at bounding box center [319, 357] width 128 height 128
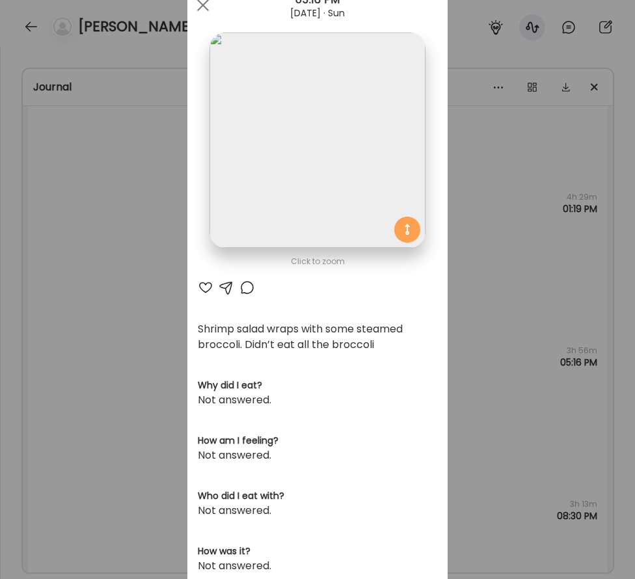
click at [322, 173] on img at bounding box center [317, 140] width 215 height 215
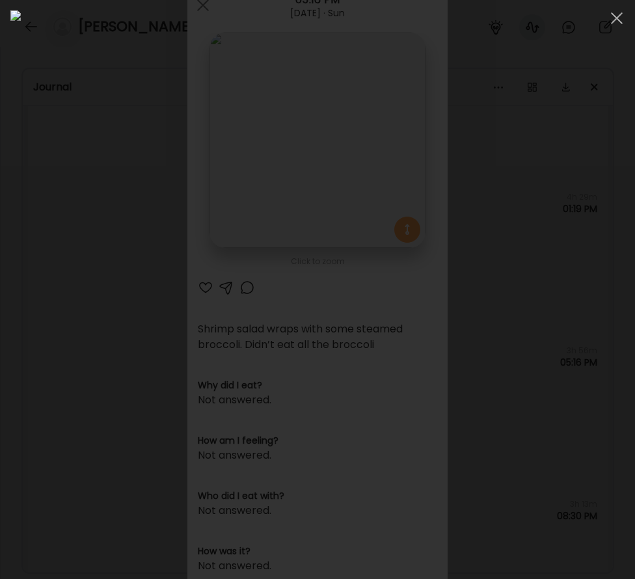
click at [19, 252] on div at bounding box center [317, 289] width 615 height 559
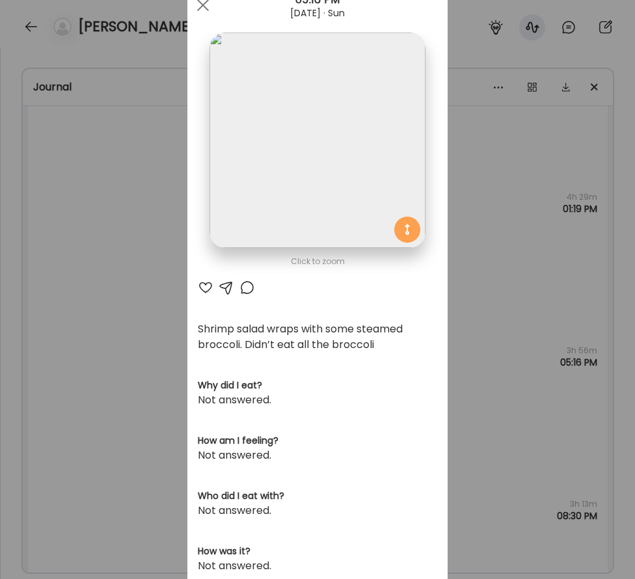
click at [55, 244] on div "Ate Coach Dashboard Wahoo! It’s official Take a moment to set up your Coach Pro…" at bounding box center [317, 289] width 635 height 579
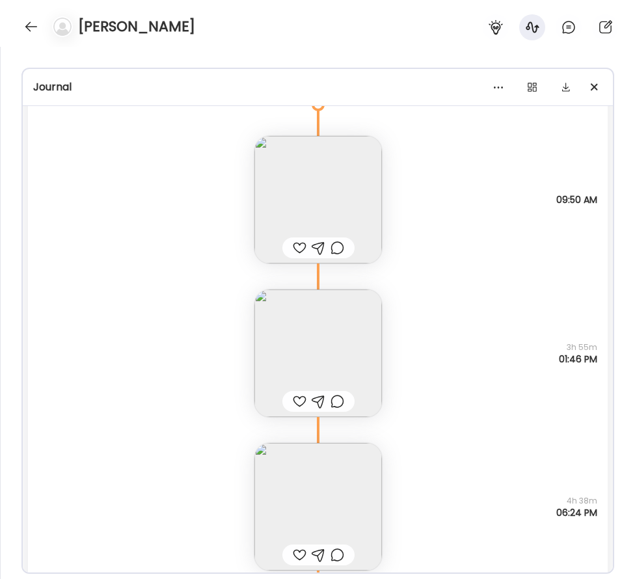
scroll to position [21675, 0]
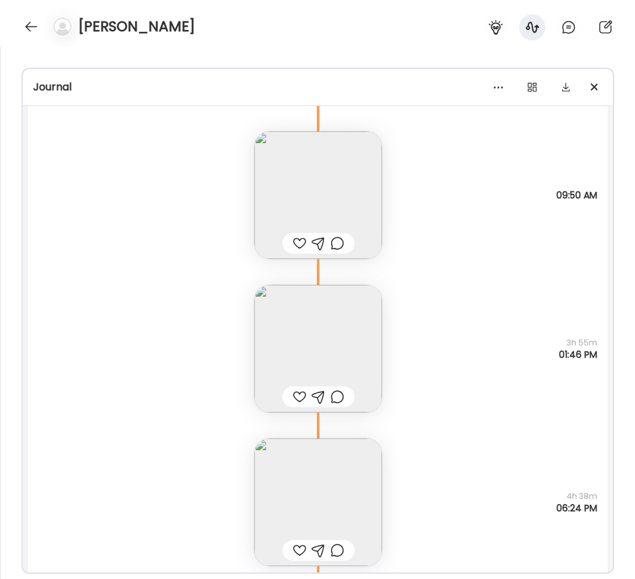
click at [346, 184] on img at bounding box center [319, 195] width 128 height 128
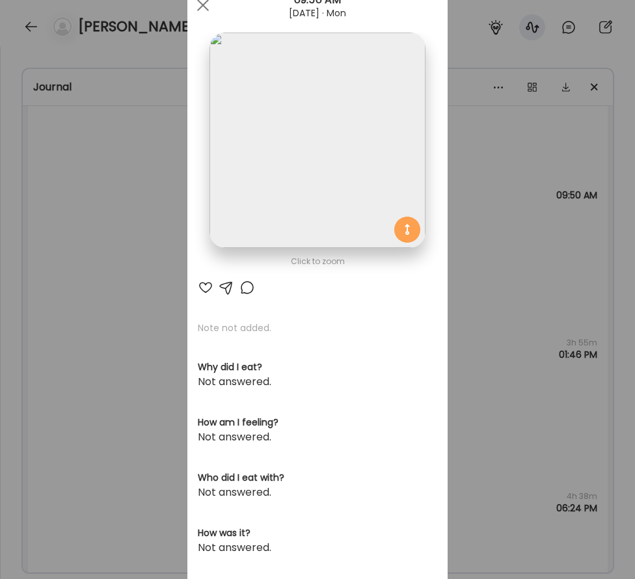
click at [457, 169] on div "Ate Coach Dashboard Wahoo! It’s official Take a moment to set up your Coach Pro…" at bounding box center [317, 289] width 635 height 579
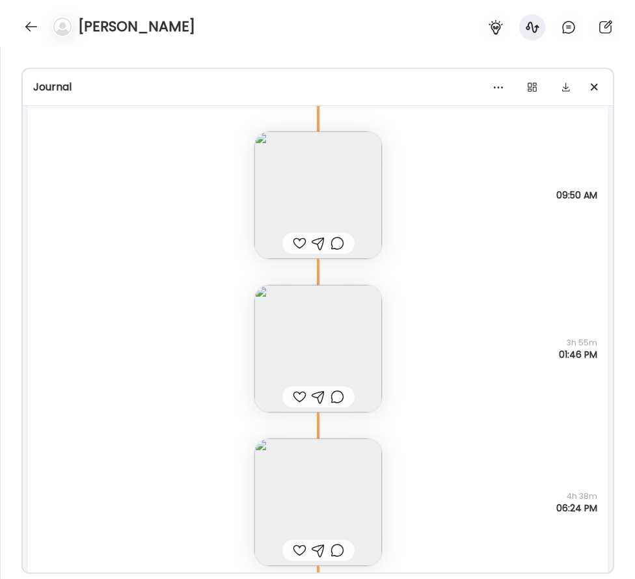
click at [353, 162] on img at bounding box center [319, 195] width 128 height 128
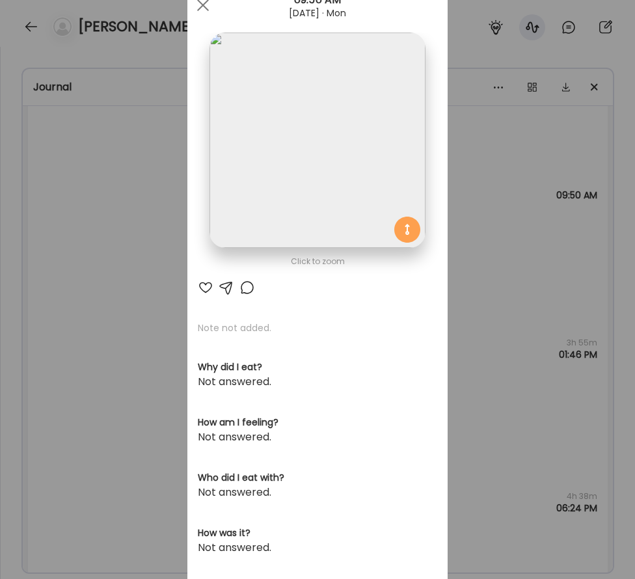
click at [363, 158] on img at bounding box center [317, 140] width 215 height 215
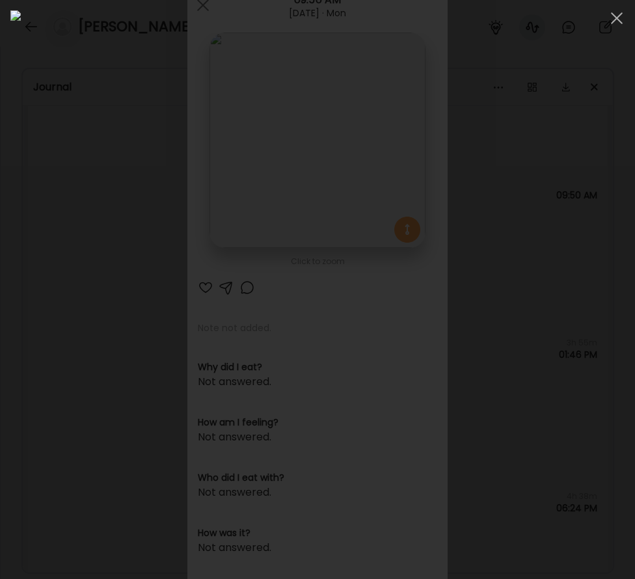
click at [18, 217] on div at bounding box center [317, 289] width 615 height 559
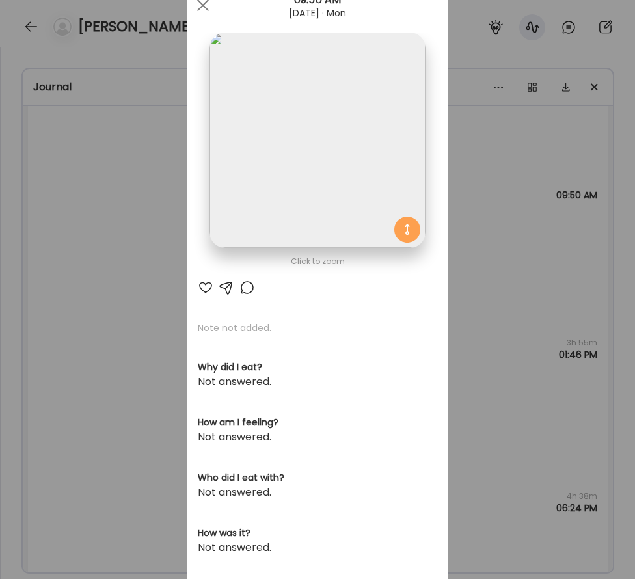
click at [76, 227] on div "Ate Coach Dashboard Wahoo! It’s official Take a moment to set up your Coach Pro…" at bounding box center [317, 289] width 635 height 579
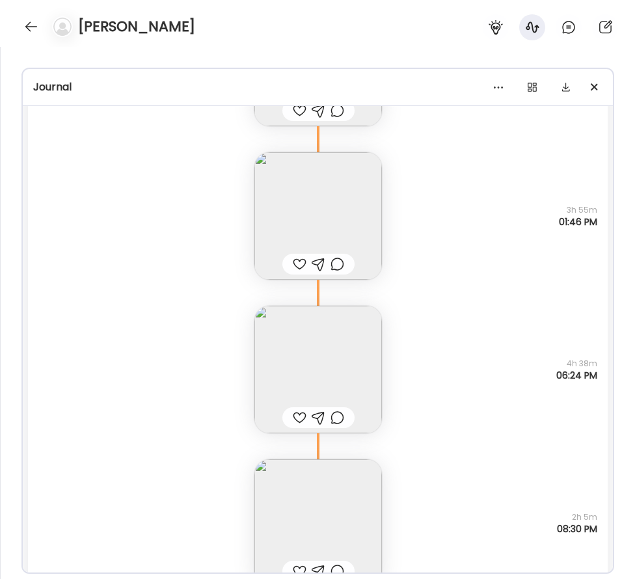
scroll to position [21818, 0]
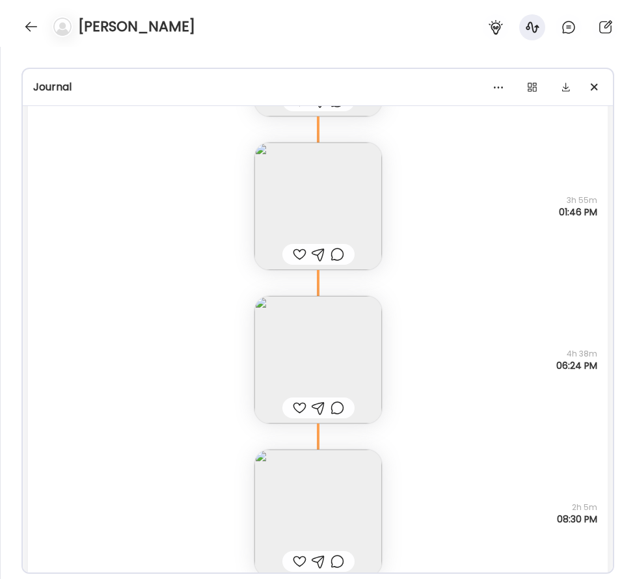
click at [331, 352] on img at bounding box center [319, 360] width 128 height 128
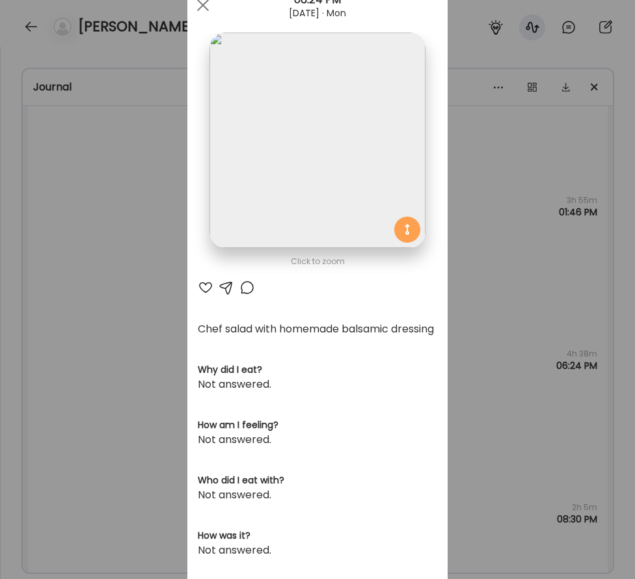
click at [322, 223] on img at bounding box center [317, 140] width 215 height 215
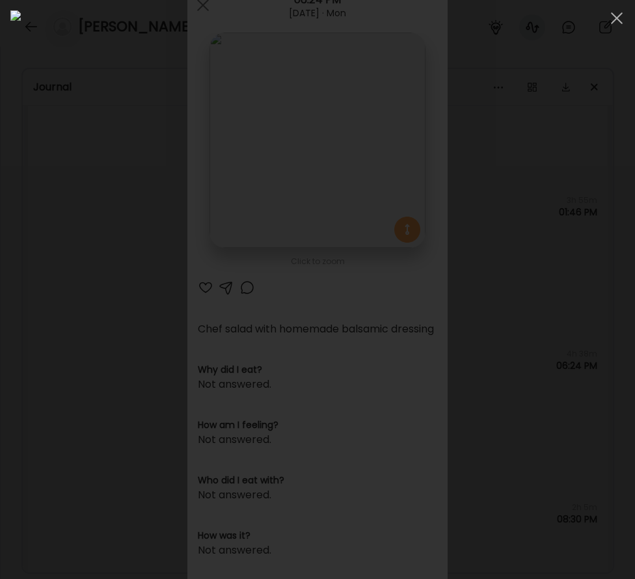
click at [29, 309] on div at bounding box center [317, 289] width 615 height 559
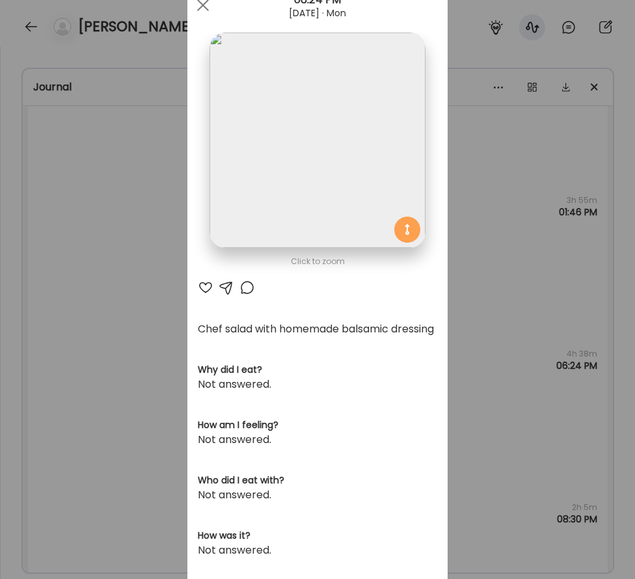
click at [120, 224] on div "Ate Coach Dashboard Wahoo! It’s official Take a moment to set up your Coach Pro…" at bounding box center [317, 289] width 635 height 579
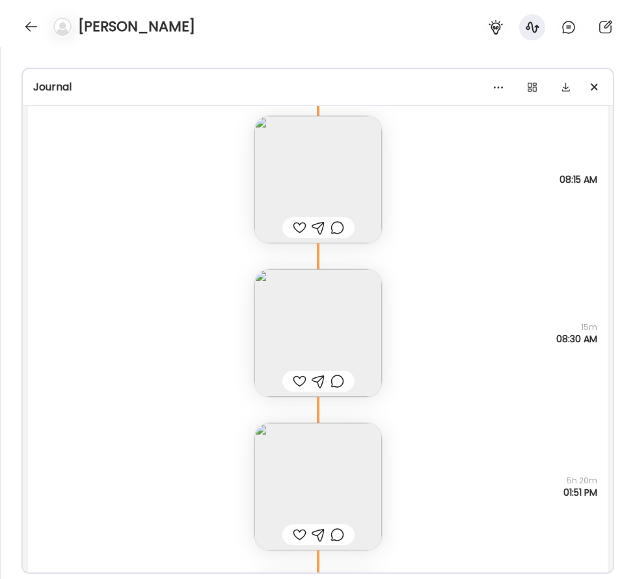
scroll to position [9889, 0]
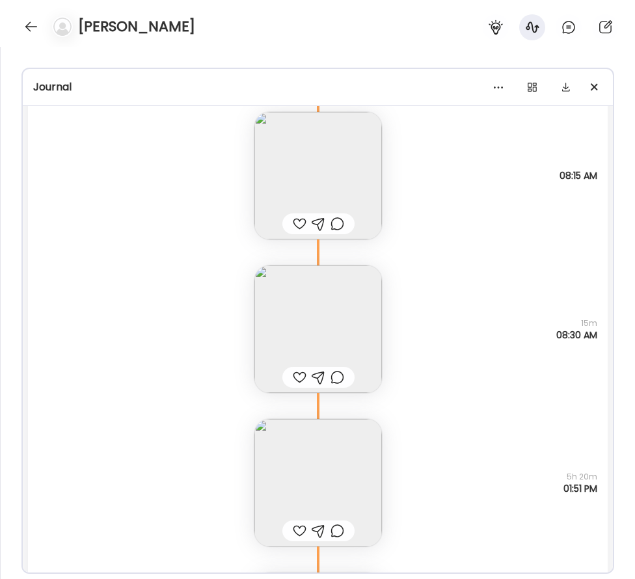
click at [357, 193] on img at bounding box center [319, 176] width 128 height 128
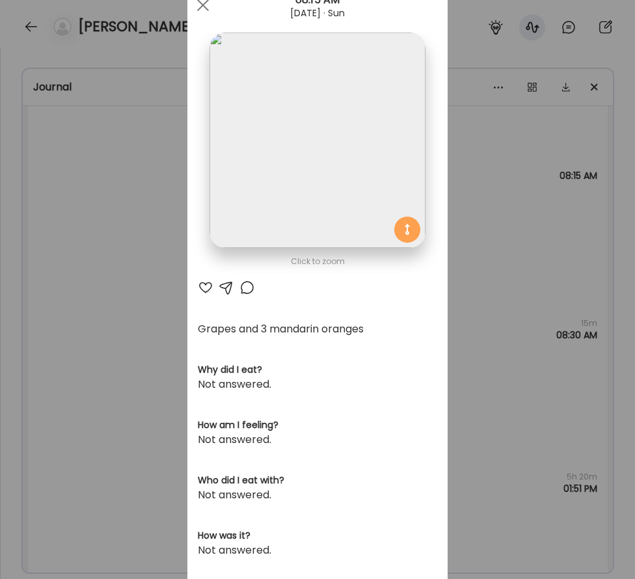
click at [488, 313] on div "Ate Coach Dashboard Wahoo! It’s official Take a moment to set up your Coach Pro…" at bounding box center [317, 289] width 635 height 579
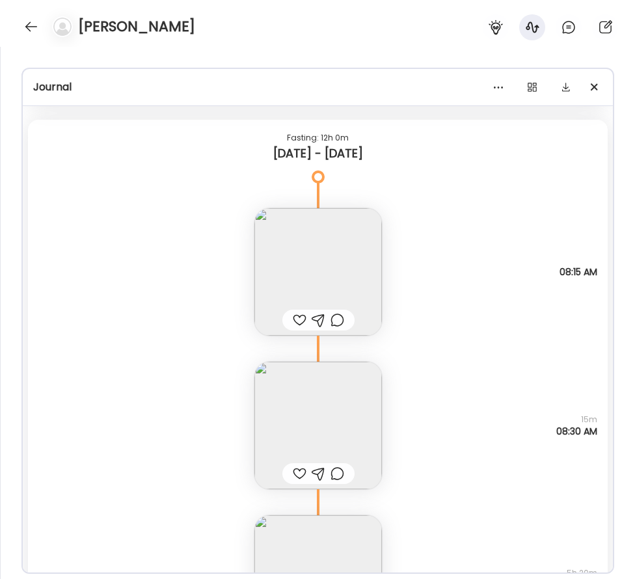
scroll to position [9786, 0]
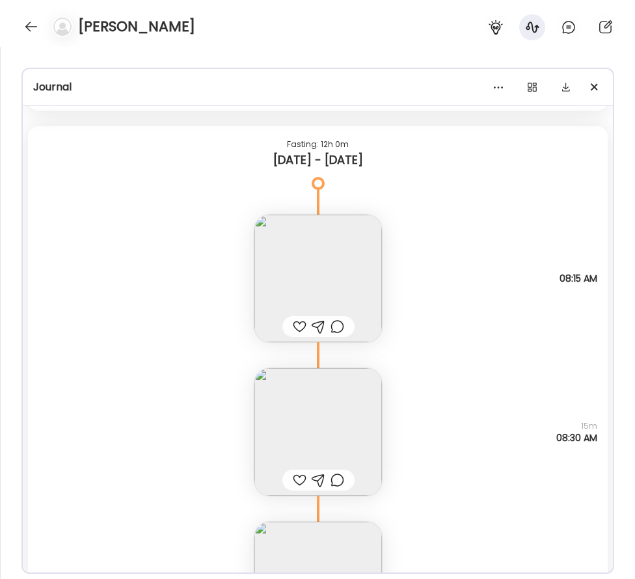
click at [359, 252] on img at bounding box center [319, 279] width 128 height 128
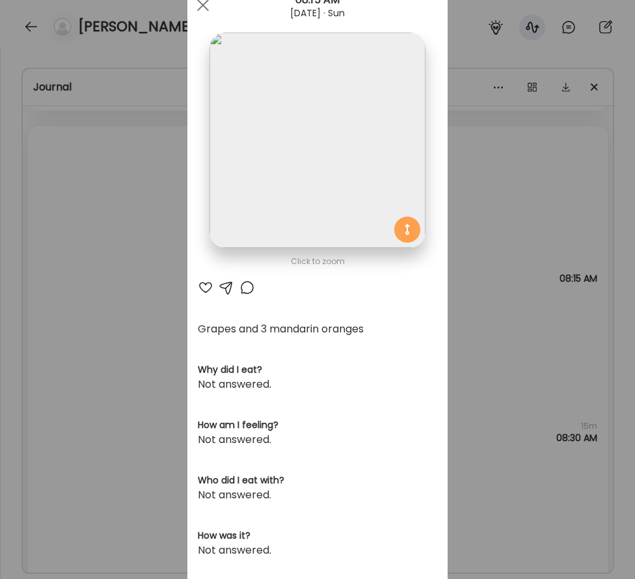
click at [495, 232] on div "Ate Coach Dashboard Wahoo! It’s official Take a moment to set up your Coach Pro…" at bounding box center [317, 289] width 635 height 579
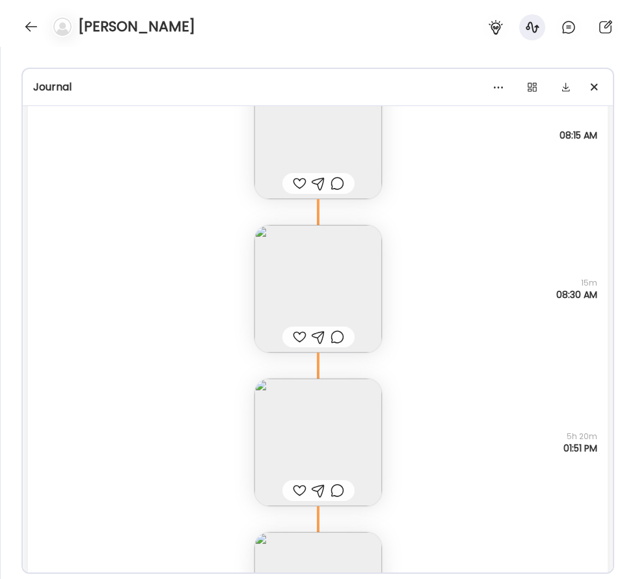
scroll to position [9930, 0]
click at [374, 285] on img at bounding box center [319, 289] width 128 height 128
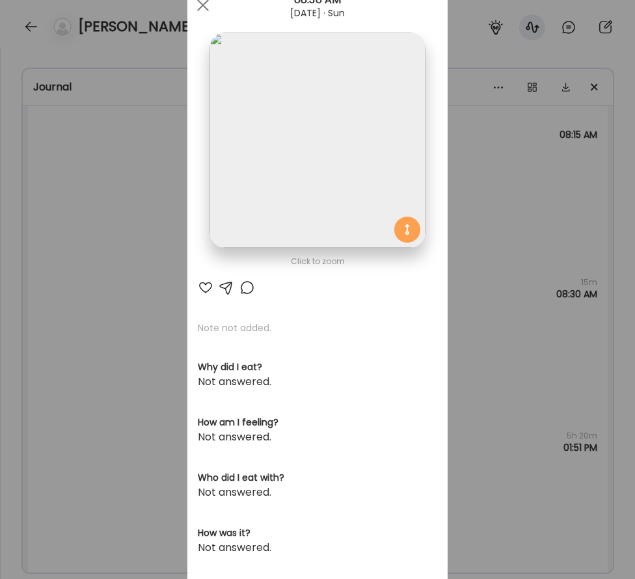
click at [471, 282] on div "Ate Coach Dashboard Wahoo! It’s official Take a moment to set up your Coach Pro…" at bounding box center [317, 289] width 635 height 579
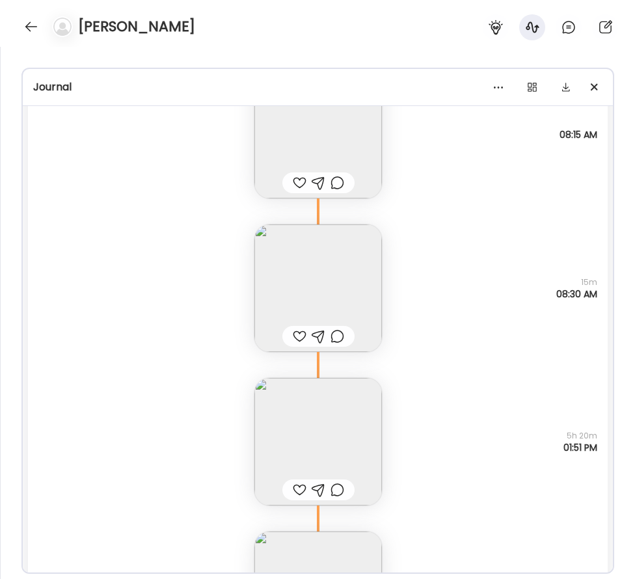
click at [331, 127] on img at bounding box center [319, 135] width 128 height 128
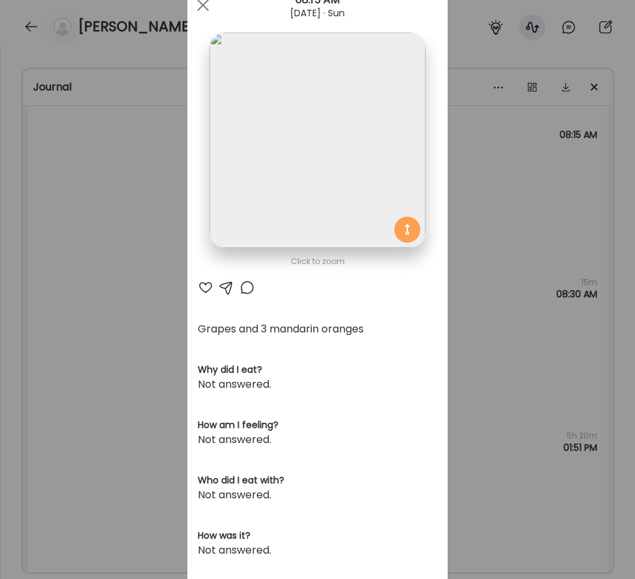
click at [510, 261] on div "Ate Coach Dashboard Wahoo! It’s official Take a moment to set up your Coach Pro…" at bounding box center [317, 289] width 635 height 579
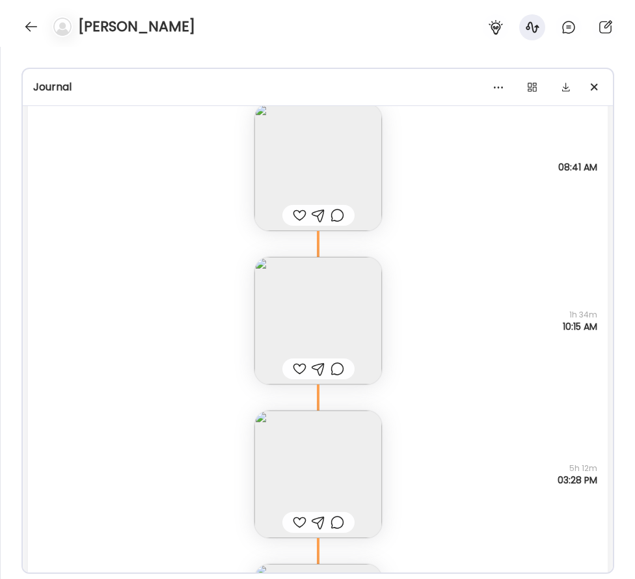
scroll to position [6924, 0]
click at [334, 182] on img at bounding box center [319, 169] width 128 height 128
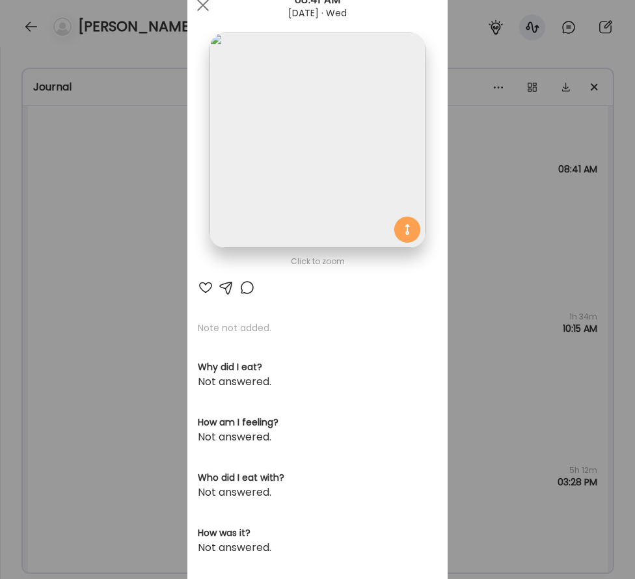
click at [389, 154] on img at bounding box center [317, 140] width 215 height 215
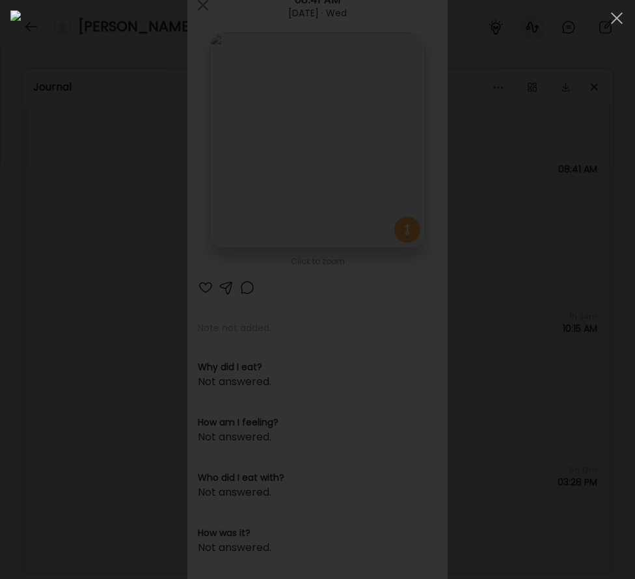
click at [614, 258] on div at bounding box center [317, 289] width 615 height 559
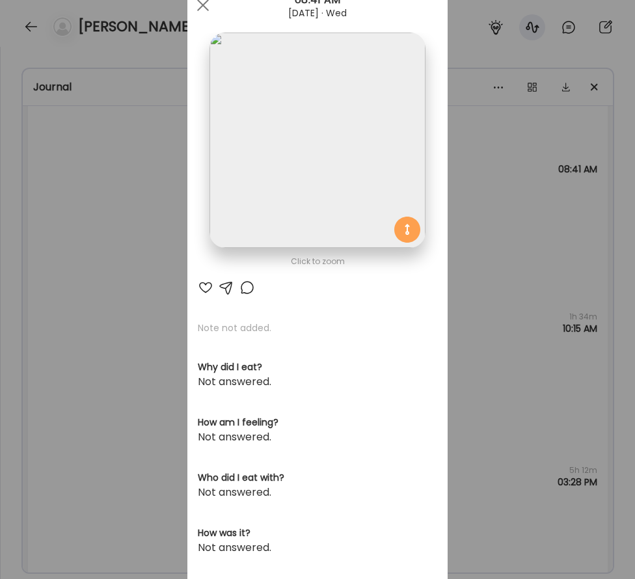
click at [532, 247] on div "Ate Coach Dashboard Wahoo! It’s official Take a moment to set up your Coach Pro…" at bounding box center [317, 289] width 635 height 579
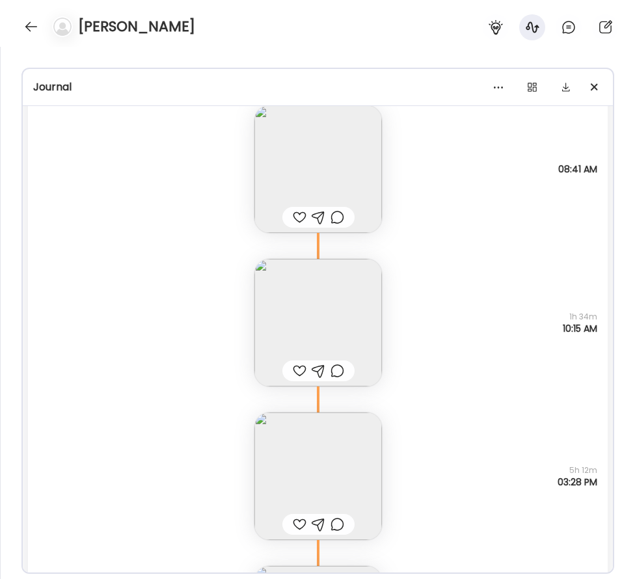
click at [363, 296] on img at bounding box center [319, 323] width 128 height 128
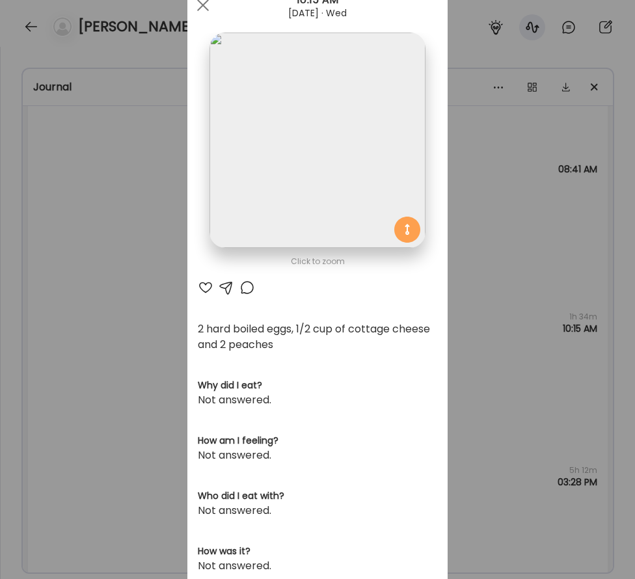
click at [424, 131] on img at bounding box center [317, 140] width 215 height 215
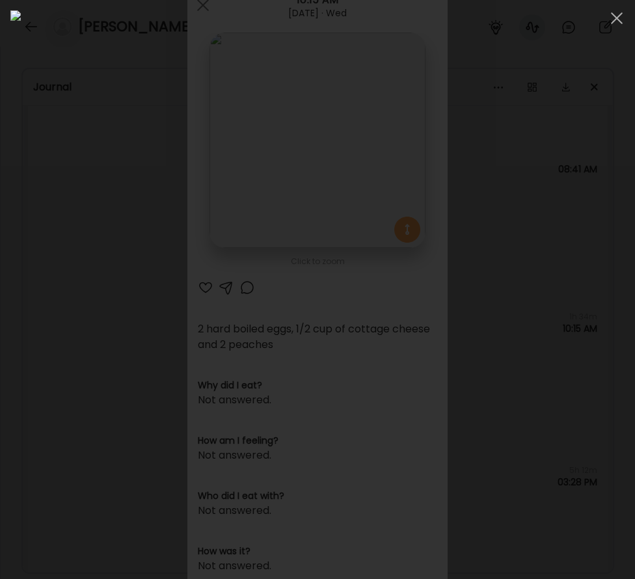
click at [611, 255] on div at bounding box center [317, 289] width 615 height 559
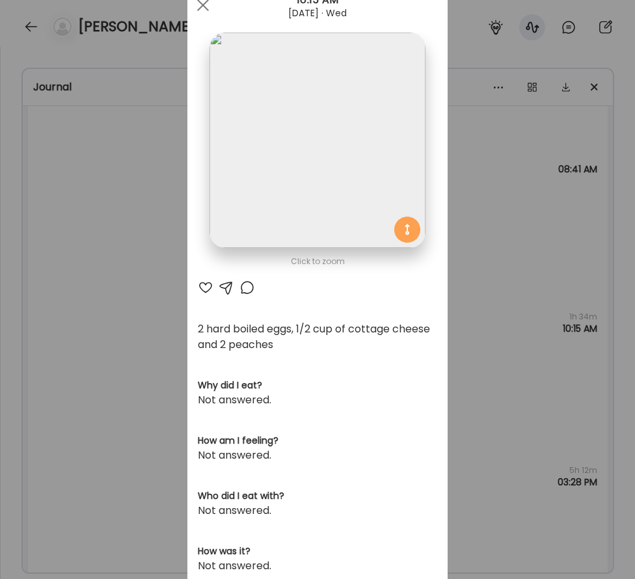
click at [506, 273] on div "Ate Coach Dashboard Wahoo! It’s official Take a moment to set up your Coach Pro…" at bounding box center [317, 289] width 635 height 579
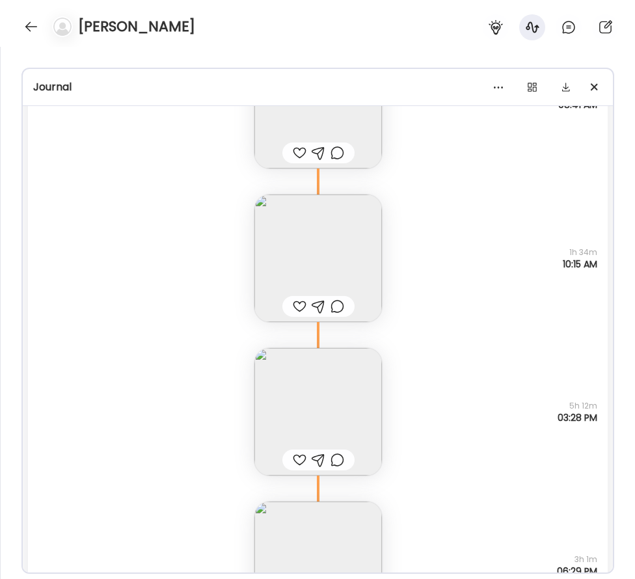
scroll to position [6983, 0]
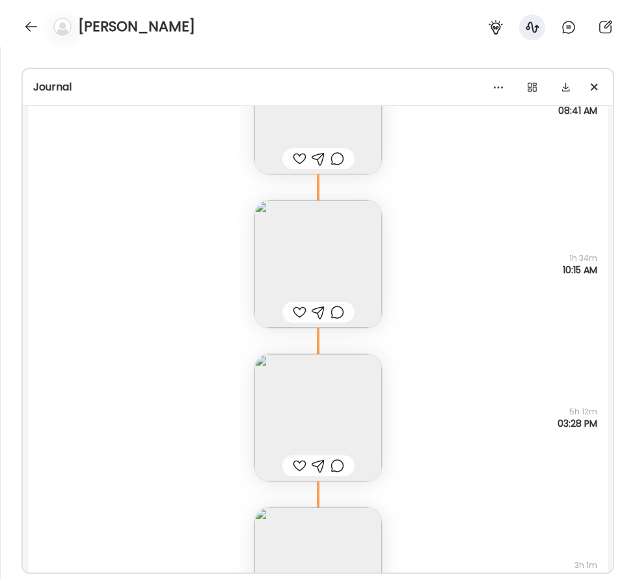
click at [374, 270] on img at bounding box center [319, 264] width 128 height 128
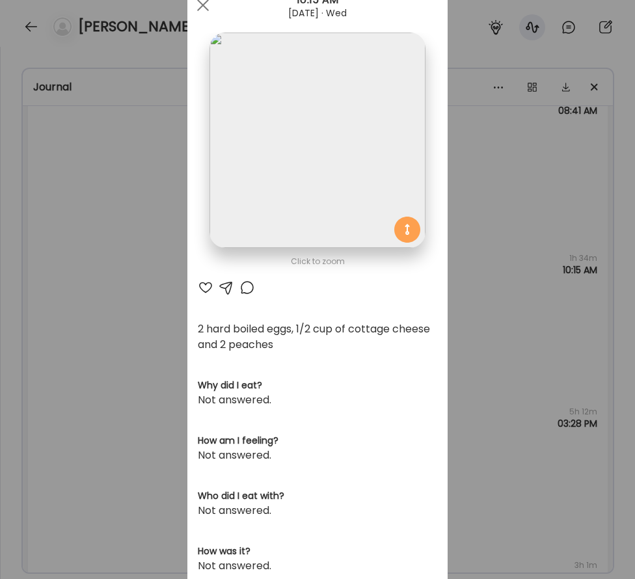
click at [135, 180] on div "Ate Coach Dashboard Wahoo! It’s official Take a moment to set up your Coach Pro…" at bounding box center [317, 289] width 635 height 579
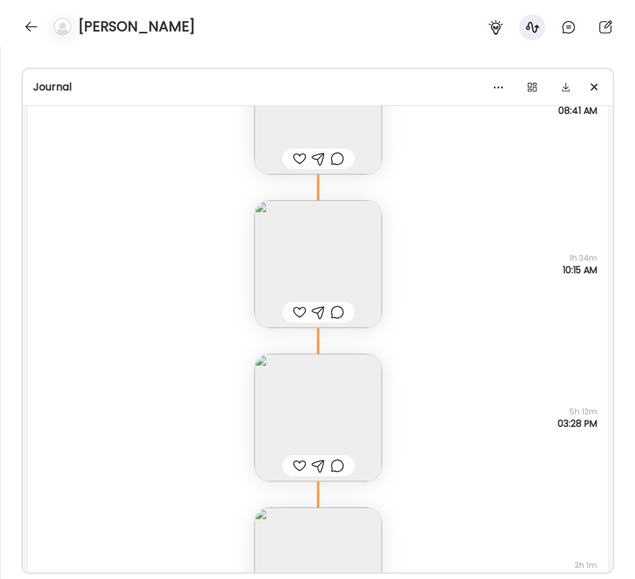
click at [338, 126] on img at bounding box center [319, 111] width 128 height 128
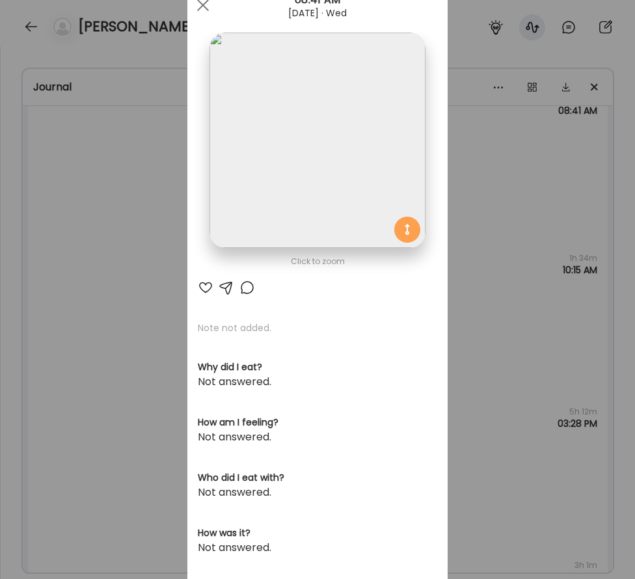
click at [485, 175] on div "Ate Coach Dashboard Wahoo! It’s official Take a moment to set up your Coach Pro…" at bounding box center [317, 289] width 635 height 579
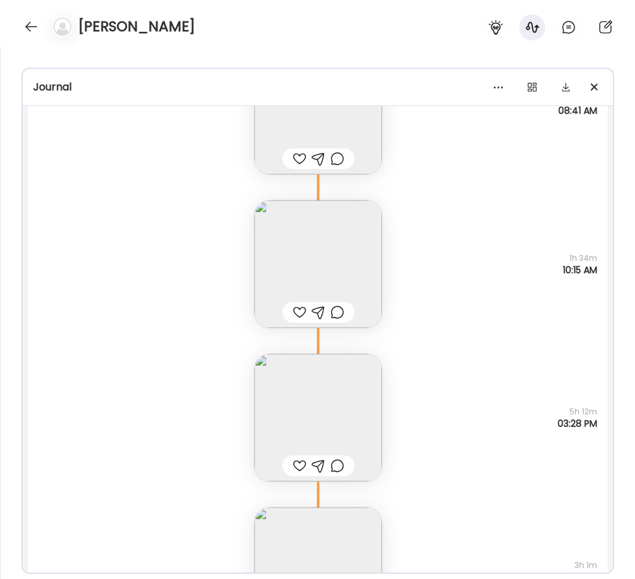
click at [319, 236] on img at bounding box center [319, 264] width 128 height 128
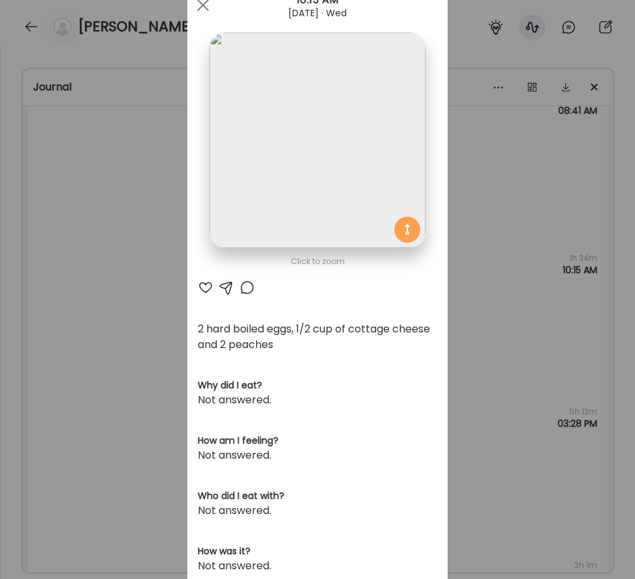
click at [69, 224] on div "Ate Coach Dashboard Wahoo! It’s official Take a moment to set up your Coach Pro…" at bounding box center [317, 289] width 635 height 579
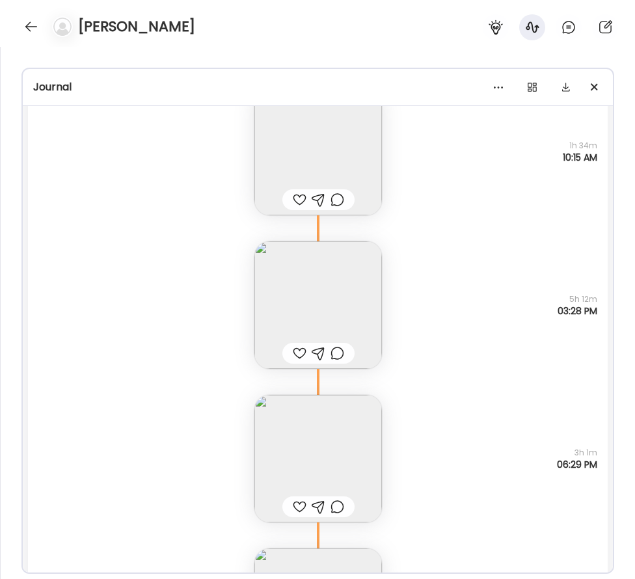
scroll to position [7096, 0]
click at [355, 303] on img at bounding box center [319, 305] width 128 height 128
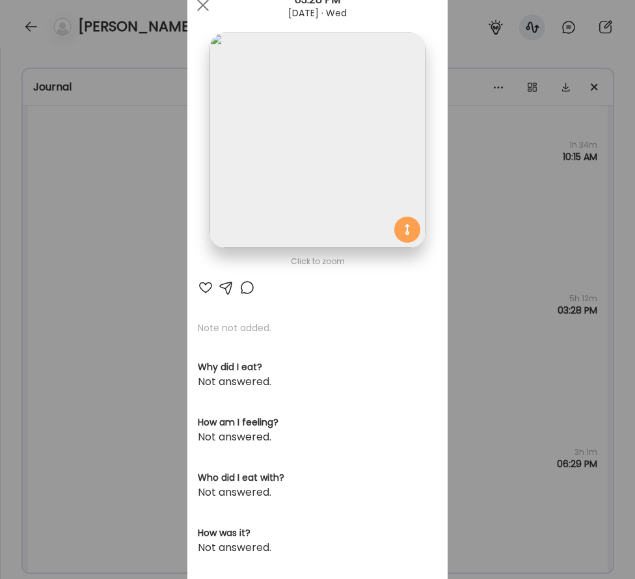
click at [394, 133] on img at bounding box center [317, 140] width 215 height 215
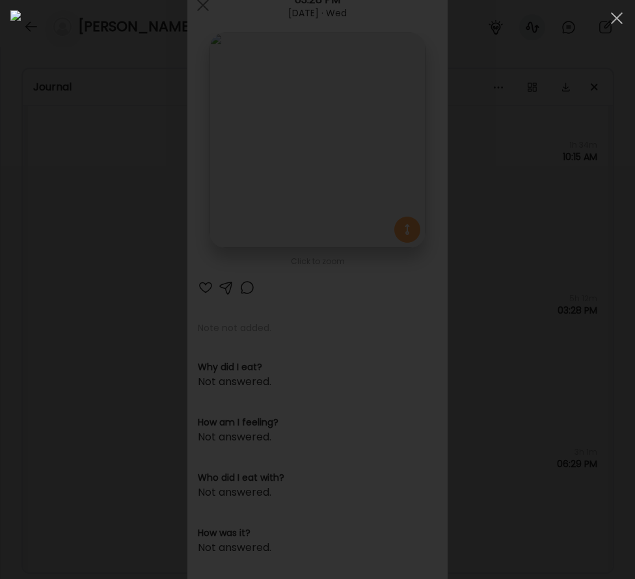
click at [24, 155] on div at bounding box center [317, 289] width 615 height 559
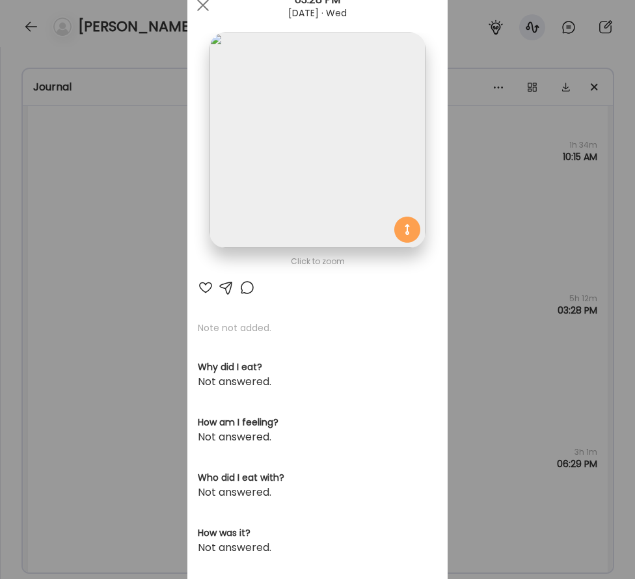
click at [134, 189] on div "Ate Coach Dashboard Wahoo! It’s official Take a moment to set up your Coach Pro…" at bounding box center [317, 289] width 635 height 579
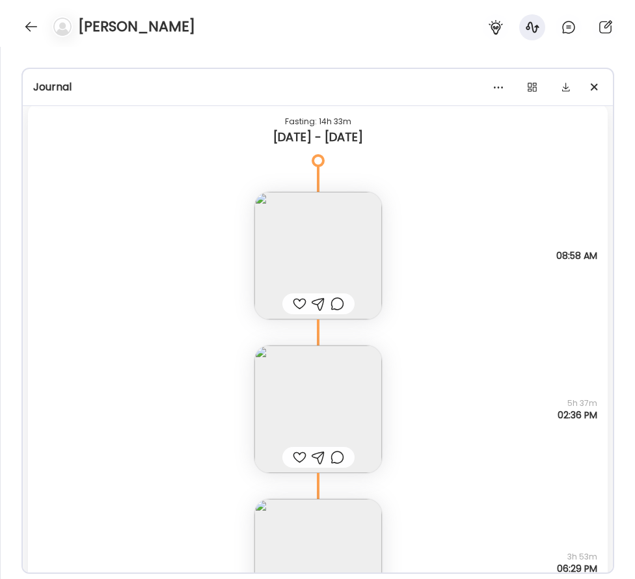
scroll to position [4376, 0]
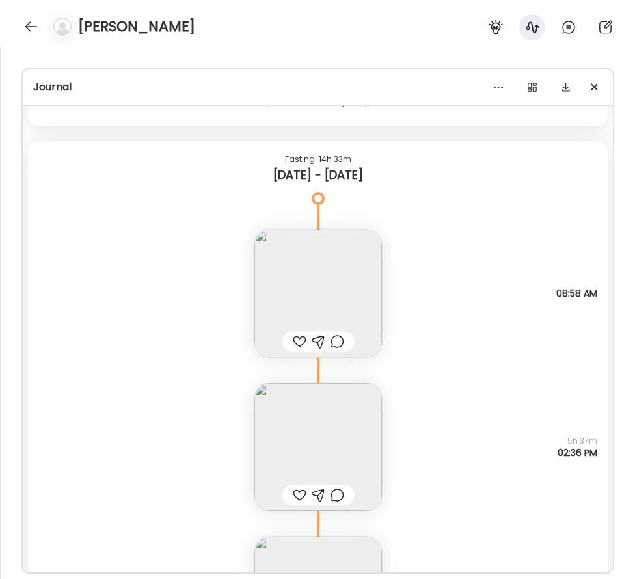
click at [382, 333] on div "Overnight oats, 1.5 bananas, blueberries, vitamins Questions not answered 08:58…" at bounding box center [318, 281] width 580 height 154
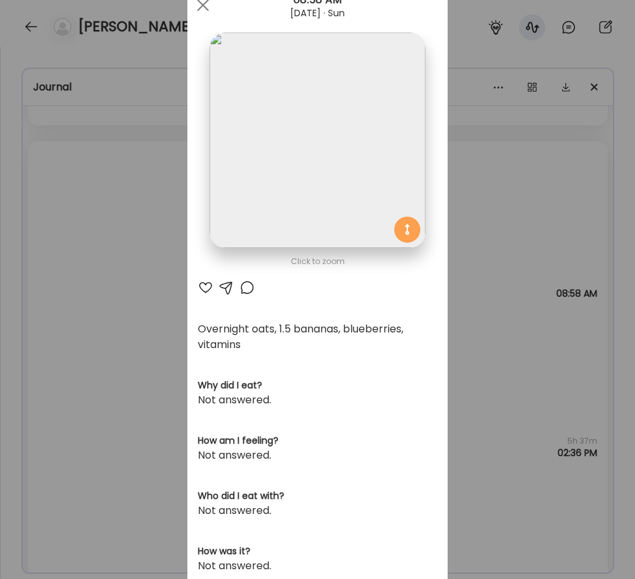
click at [322, 135] on img at bounding box center [317, 140] width 215 height 215
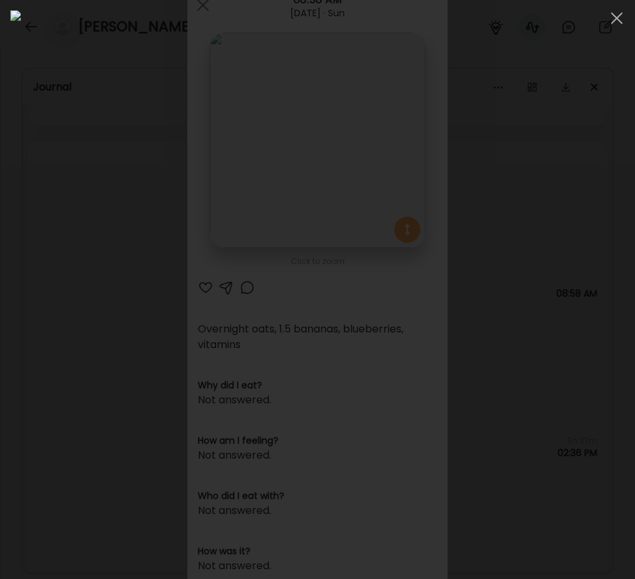
click at [25, 219] on div at bounding box center [317, 289] width 615 height 559
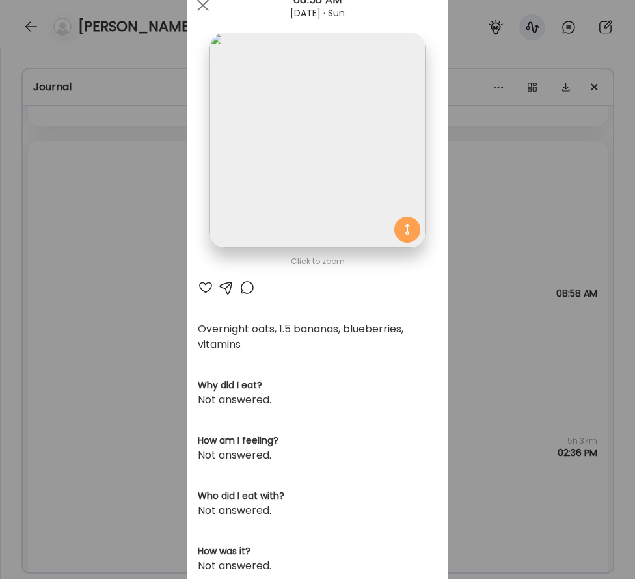
click at [62, 232] on div "Ate Coach Dashboard Wahoo! It’s official Take a moment to set up your Coach Pro…" at bounding box center [317, 289] width 635 height 579
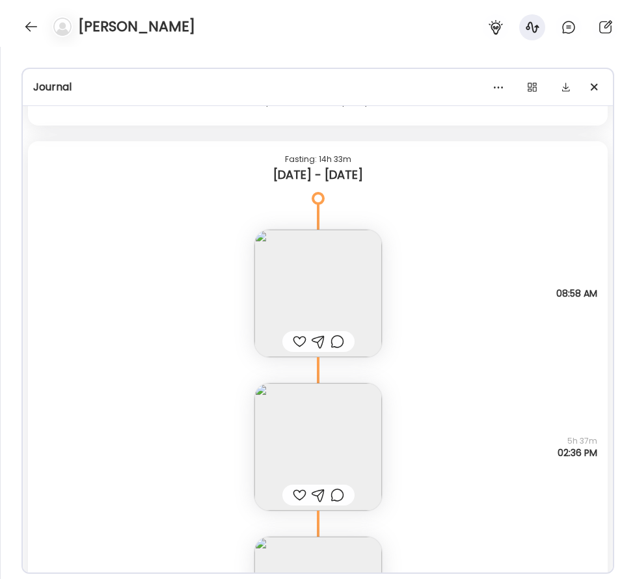
click at [283, 290] on img at bounding box center [319, 294] width 128 height 128
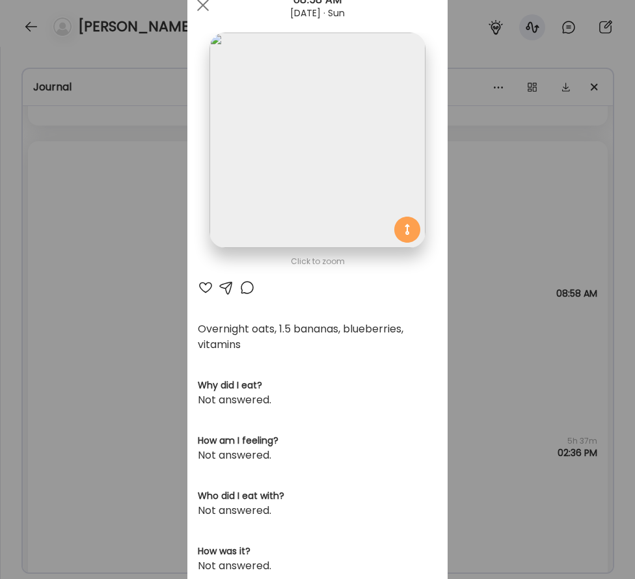
click at [153, 351] on div "Ate Coach Dashboard Wahoo! It’s official Take a moment to set up your Coach Pro…" at bounding box center [317, 289] width 635 height 579
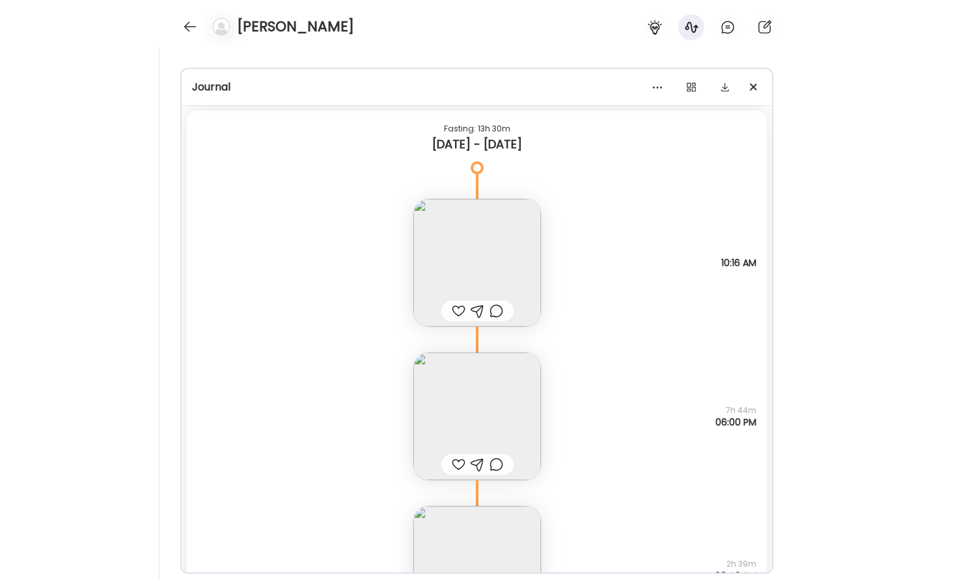
scroll to position [1433, 0]
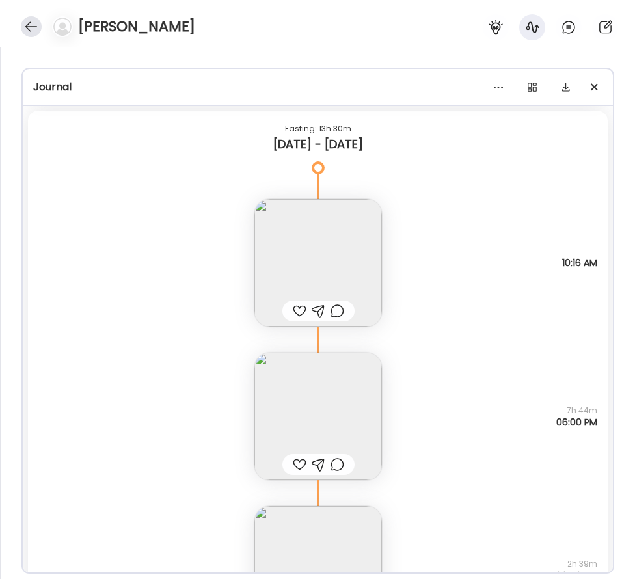
click at [31, 18] on div at bounding box center [31, 26] width 21 height 21
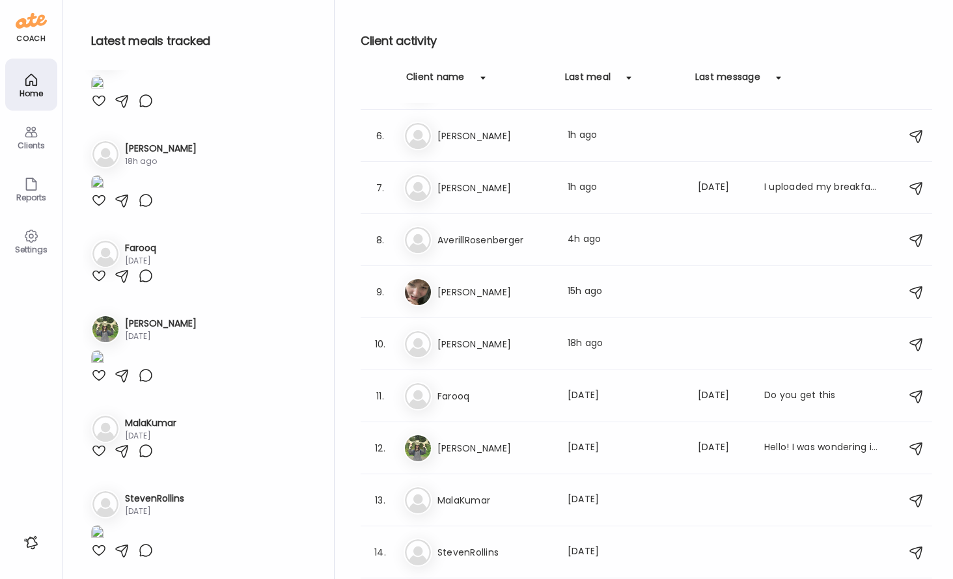
scroll to position [2701, 0]
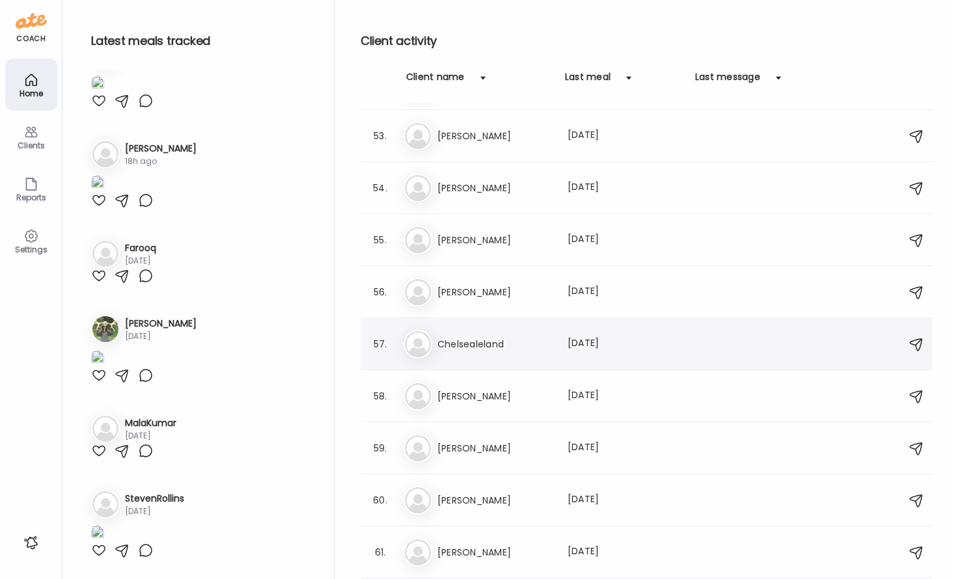
click at [516, 341] on h3 "Chelsealeland" at bounding box center [494, 345] width 115 height 16
click at [508, 321] on div at bounding box center [476, 289] width 62 height 62
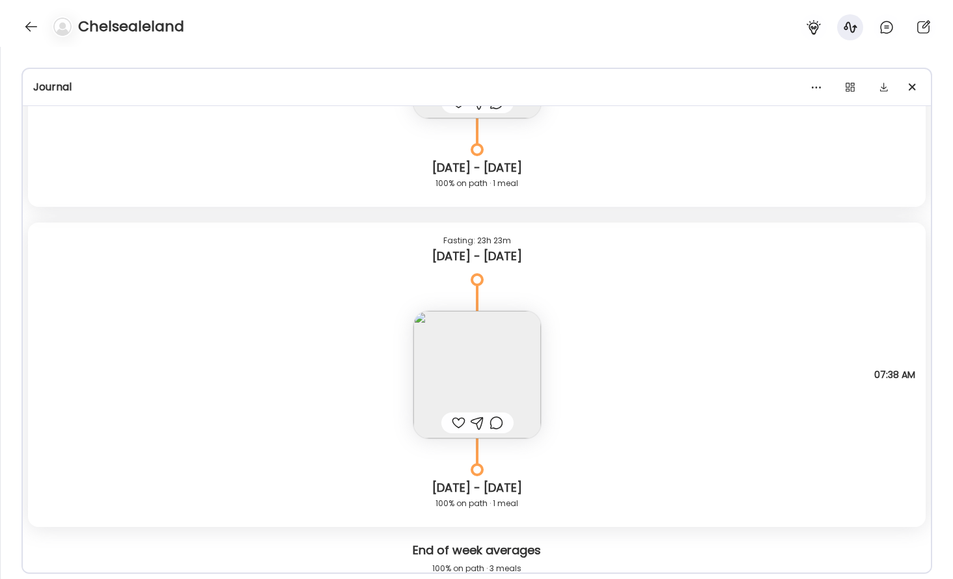
scroll to position [868, 0]
